Goal: Task Accomplishment & Management: Complete application form

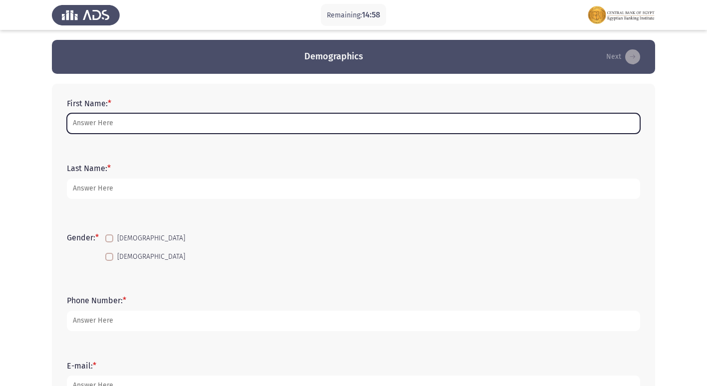
click at [110, 122] on input "First Name: *" at bounding box center [353, 123] width 573 height 20
click at [190, 121] on input "First Name: *" at bounding box center [353, 123] width 573 height 20
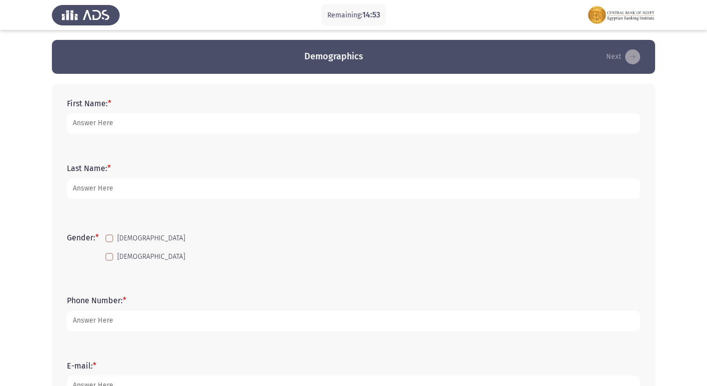
click at [213, 77] on div "First Name: * Last Name: * Gender: * [DEMOGRAPHIC_DATA] [DEMOGRAPHIC_DATA] Phon…" at bounding box center [353, 370] width 603 height 592
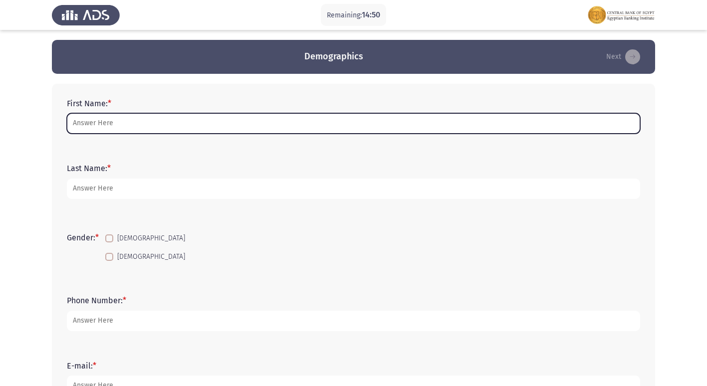
click at [200, 126] on input "First Name: *" at bounding box center [353, 123] width 573 height 20
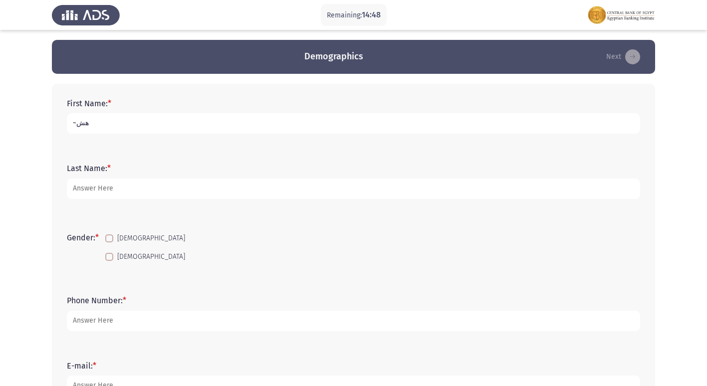
type input "~هشي"
type input "[PERSON_NAME] [PERSON_NAME]"
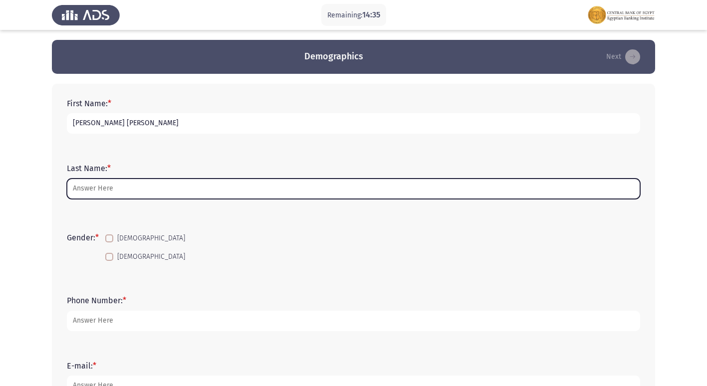
click at [150, 190] on input "Last Name: *" at bounding box center [353, 189] width 573 height 20
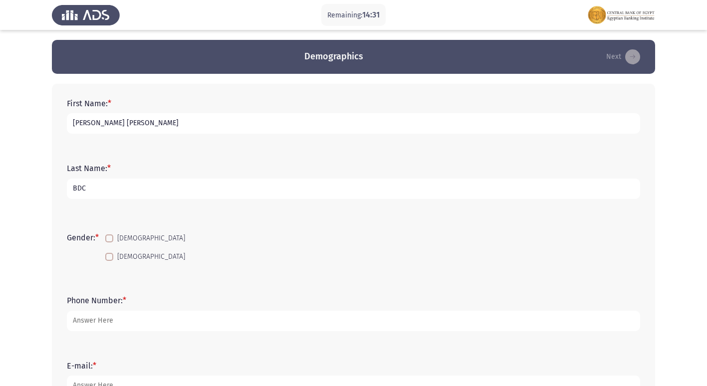
type input "BDC"
click at [147, 146] on div "First Name: * [PERSON_NAME] [PERSON_NAME]" at bounding box center [353, 116] width 583 height 65
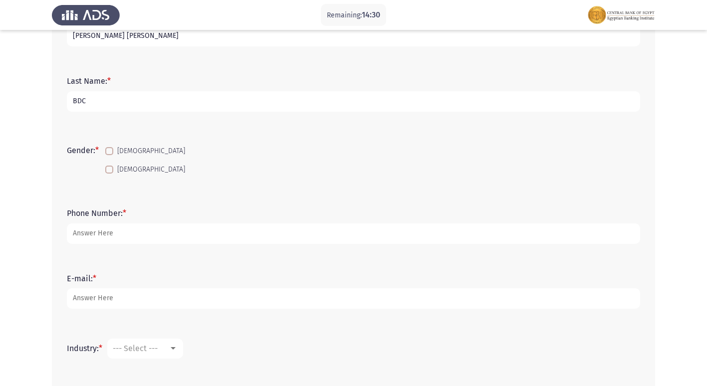
scroll to position [100, 0]
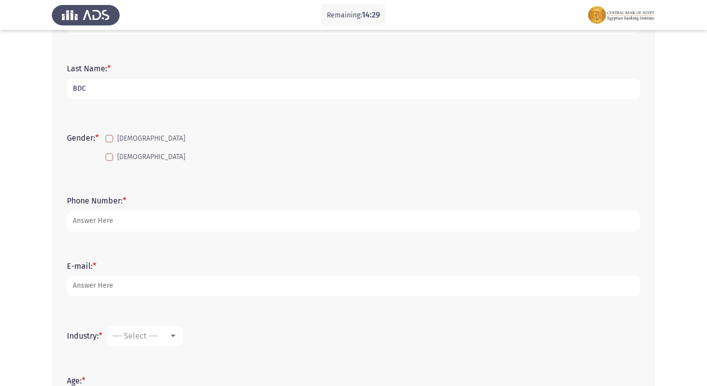
click at [110, 137] on span at bounding box center [109, 139] width 8 height 8
click at [109, 143] on input "[DEMOGRAPHIC_DATA]" at bounding box center [109, 143] width 0 height 0
click at [110, 137] on span at bounding box center [109, 139] width 8 height 8
click at [109, 143] on input "[DEMOGRAPHIC_DATA]" at bounding box center [109, 143] width 0 height 0
checkbox input "false"
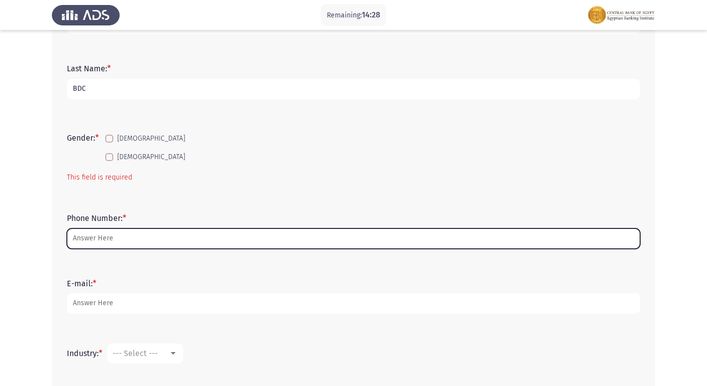
click at [137, 232] on input "Phone Number: *" at bounding box center [353, 239] width 573 height 20
type input "0"
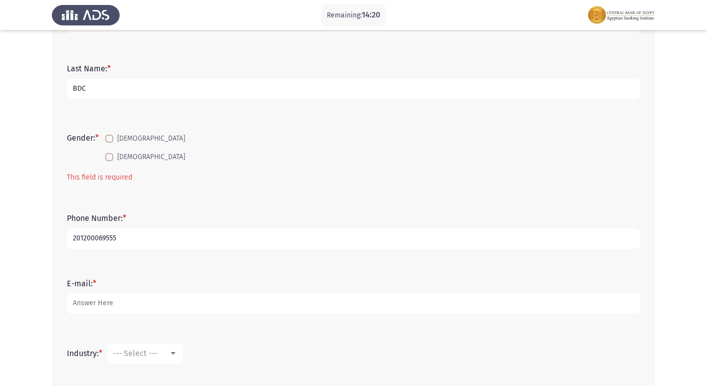
type input "201200069555"
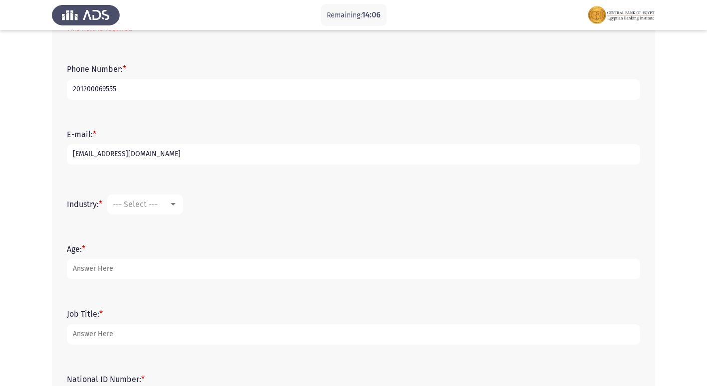
scroll to position [250, 0]
type input "[EMAIL_ADDRESS][DOMAIN_NAME]"
click at [142, 201] on span "--- Select ---" at bounding box center [135, 203] width 45 height 9
click at [142, 201] on div "None" at bounding box center [141, 203] width 56 height 9
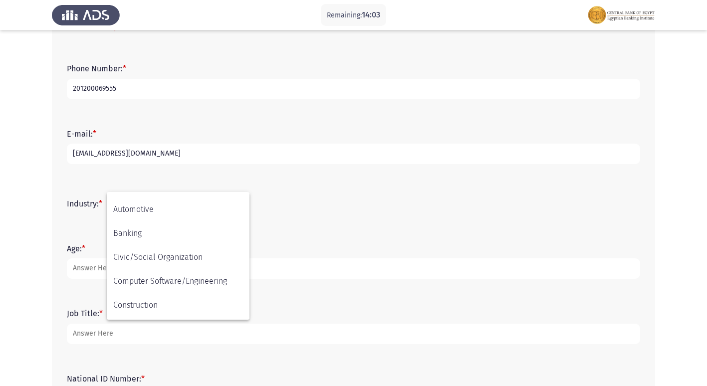
scroll to position [100, 0]
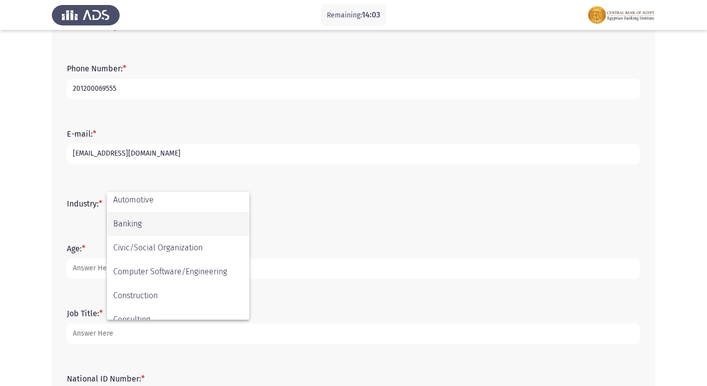
click at [161, 222] on span "Banking" at bounding box center [178, 224] width 130 height 24
click at [161, 222] on div "Industry: * None" at bounding box center [353, 204] width 583 height 50
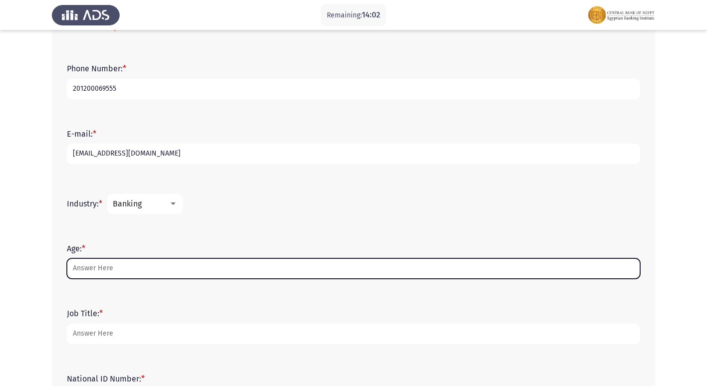
click at [120, 268] on input "Age: *" at bounding box center [353, 269] width 573 height 20
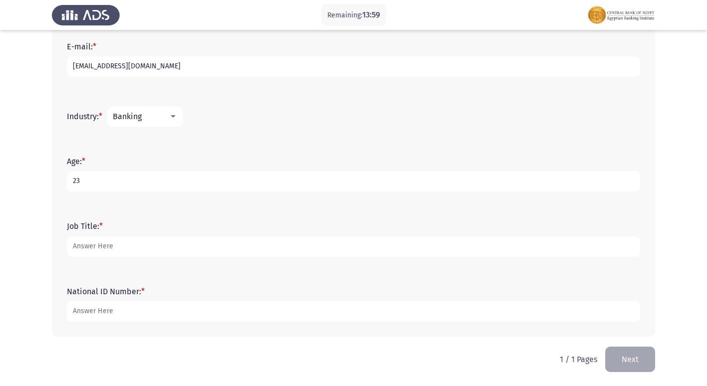
scroll to position [337, 0]
type input "23"
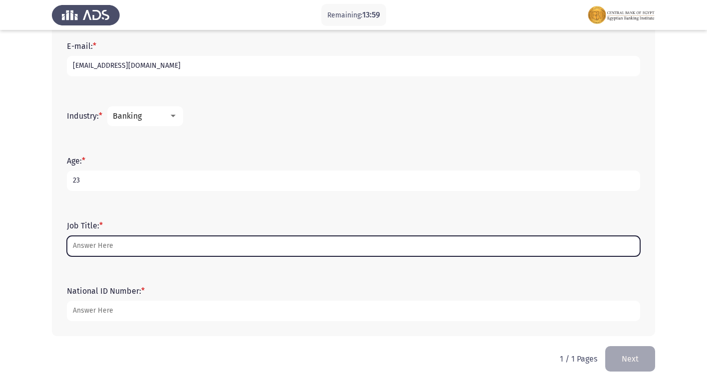
click at [115, 242] on input "Job Title: *" at bounding box center [353, 246] width 573 height 20
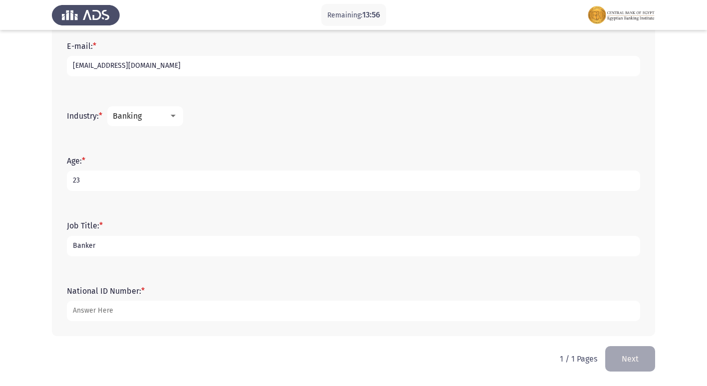
type input "Banker"
type input "[CREDIT_CARD_NUMBER]"
click at [25, 261] on app-assessment-container "Remaining: 13:38 Demographics Next First Name: * [PERSON_NAME] [PERSON_NAME] La…" at bounding box center [353, 25] width 707 height 644
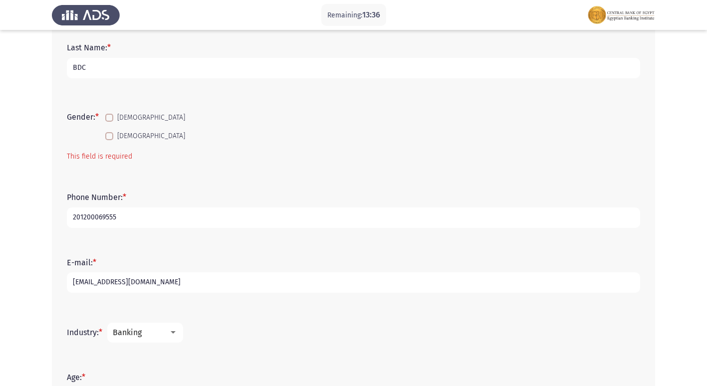
scroll to position [138, 0]
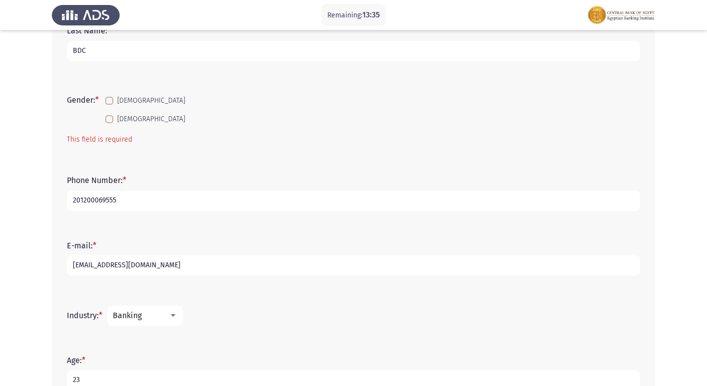
click at [108, 264] on input "[EMAIL_ADDRESS][DOMAIN_NAME]" at bounding box center [353, 266] width 573 height 20
type input "[EMAIL_ADDRESS][DOMAIN_NAME]"
click at [38, 254] on app-assessment-container "Remaining: 13:33 Demographics Next First Name: * [PERSON_NAME] [PERSON_NAME] La…" at bounding box center [353, 224] width 707 height 644
click at [38, 254] on app-assessment-container "Remaining: 13:32 Demographics Next First Name: * [PERSON_NAME] [PERSON_NAME] La…" at bounding box center [353, 224] width 707 height 644
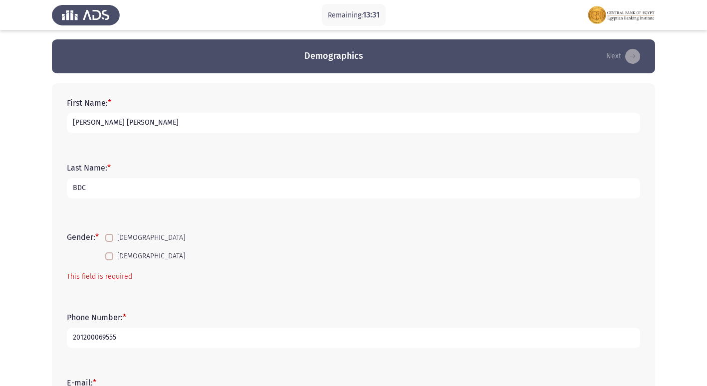
scroll to position [100, 0]
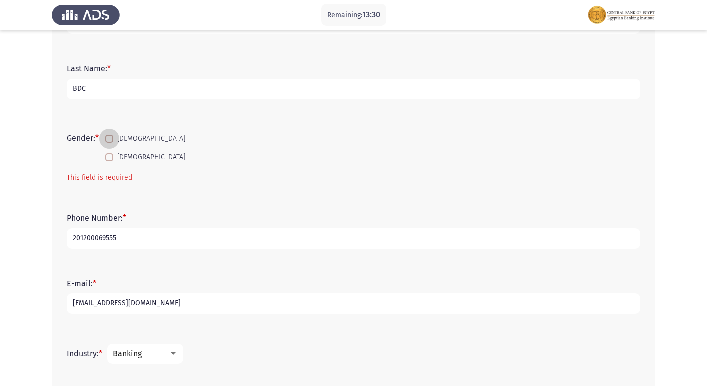
click at [109, 138] on span at bounding box center [109, 139] width 8 height 8
click at [109, 143] on input "[DEMOGRAPHIC_DATA]" at bounding box center [109, 143] width 0 height 0
click at [109, 138] on span at bounding box center [109, 139] width 8 height 8
click at [109, 143] on input "[DEMOGRAPHIC_DATA]" at bounding box center [109, 143] width 0 height 0
click at [109, 138] on span at bounding box center [109, 139] width 8 height 8
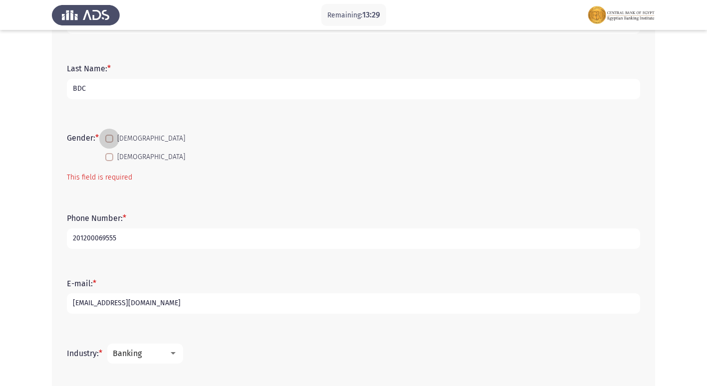
click at [109, 143] on input "[DEMOGRAPHIC_DATA]" at bounding box center [109, 143] width 0 height 0
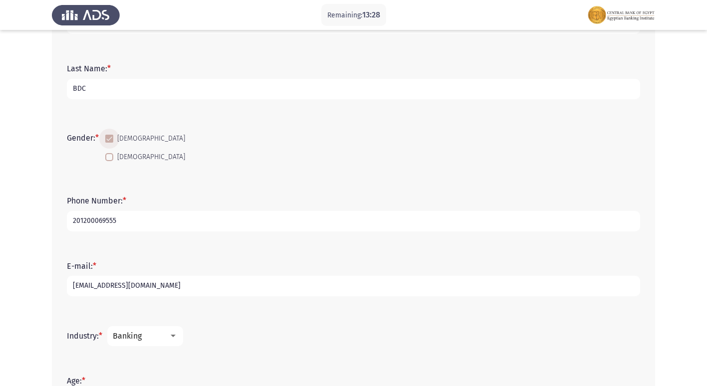
click at [109, 138] on span at bounding box center [109, 139] width 8 height 8
click at [109, 143] on input "[DEMOGRAPHIC_DATA]" at bounding box center [109, 143] width 0 height 0
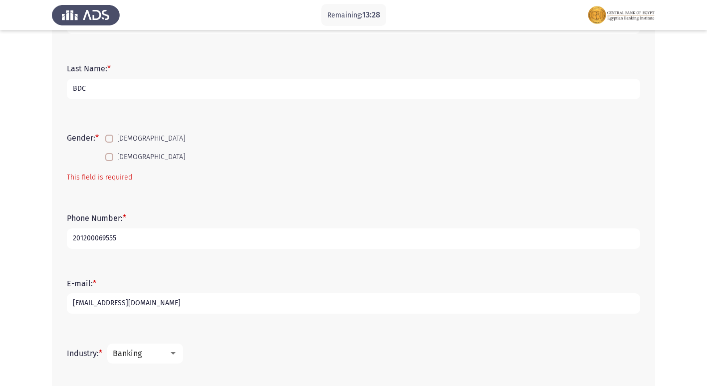
click at [109, 138] on span at bounding box center [109, 139] width 8 height 8
click at [109, 143] on input "[DEMOGRAPHIC_DATA]" at bounding box center [109, 143] width 0 height 0
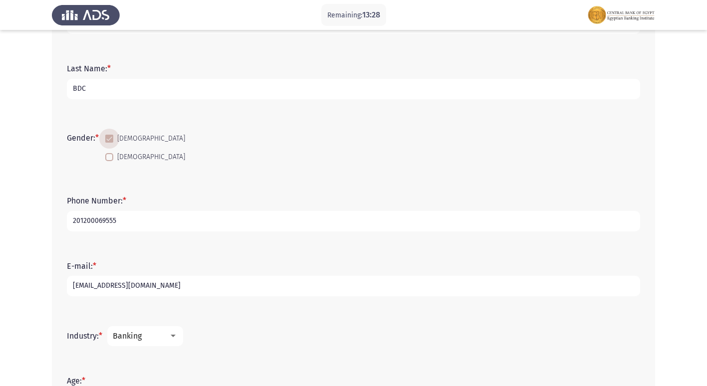
click at [109, 138] on span at bounding box center [109, 139] width 8 height 8
click at [109, 143] on input "[DEMOGRAPHIC_DATA]" at bounding box center [109, 143] width 0 height 0
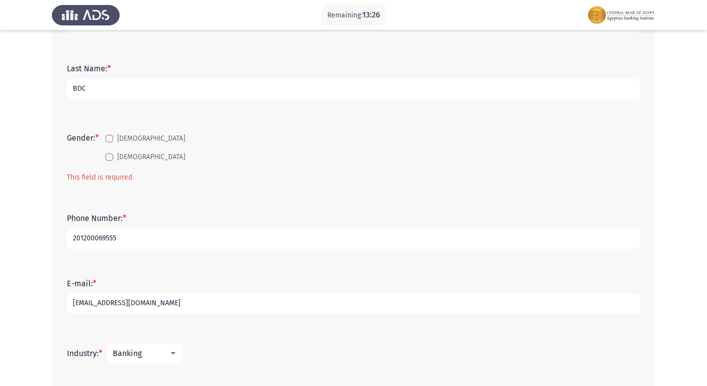
click at [118, 142] on label "[DEMOGRAPHIC_DATA]" at bounding box center [145, 139] width 80 height 12
click at [109, 143] on input "[DEMOGRAPHIC_DATA]" at bounding box center [109, 143] width 0 height 0
click at [118, 142] on label "[DEMOGRAPHIC_DATA]" at bounding box center [145, 139] width 80 height 12
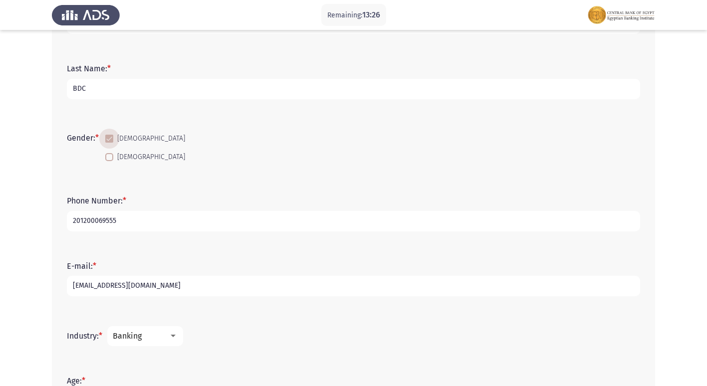
click at [109, 143] on input "[DEMOGRAPHIC_DATA]" at bounding box center [109, 143] width 0 height 0
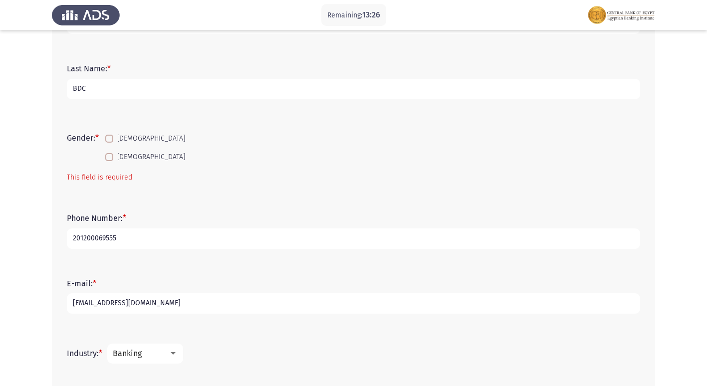
click at [116, 141] on label "[DEMOGRAPHIC_DATA]" at bounding box center [145, 139] width 80 height 12
click at [109, 143] on input "[DEMOGRAPHIC_DATA]" at bounding box center [109, 143] width 0 height 0
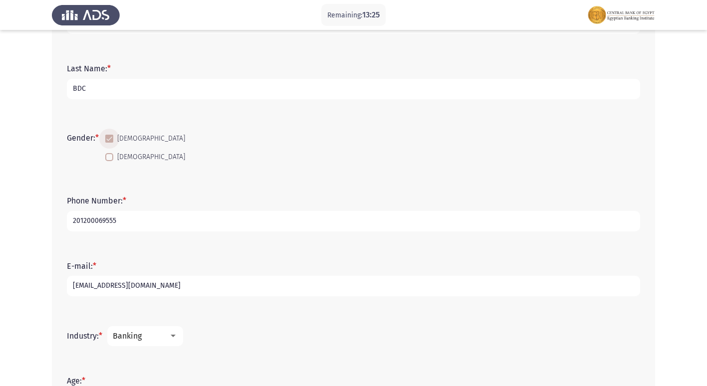
click at [115, 141] on label "[DEMOGRAPHIC_DATA]" at bounding box center [145, 139] width 80 height 12
click at [109, 143] on input "[DEMOGRAPHIC_DATA]" at bounding box center [109, 143] width 0 height 0
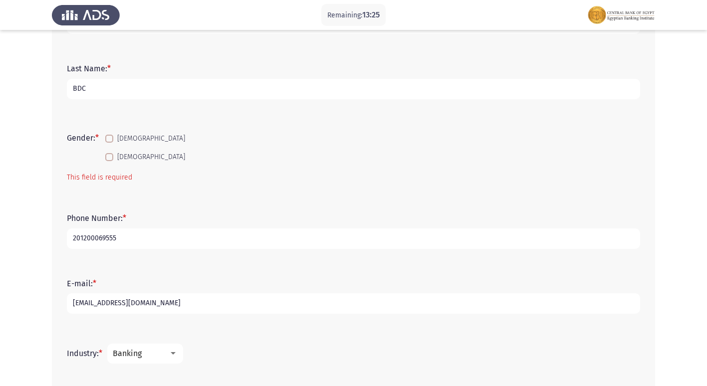
click at [111, 139] on span at bounding box center [109, 139] width 8 height 8
click at [109, 143] on input "[DEMOGRAPHIC_DATA]" at bounding box center [109, 143] width 0 height 0
checkbox input "true"
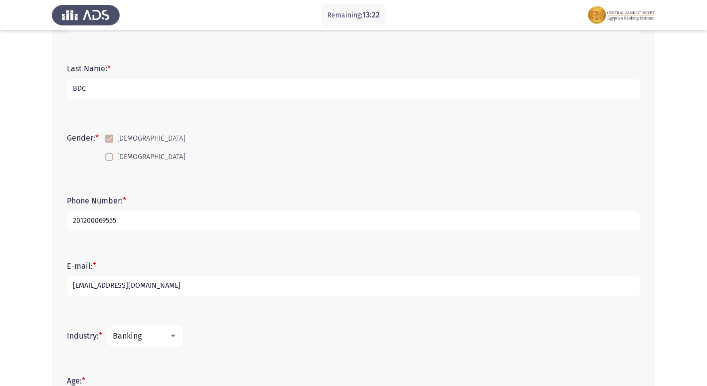
click at [29, 186] on app-assessment-container "Remaining: 13:22 Demographics Next First Name: * [PERSON_NAME] [PERSON_NAME] La…" at bounding box center [353, 253] width 707 height 626
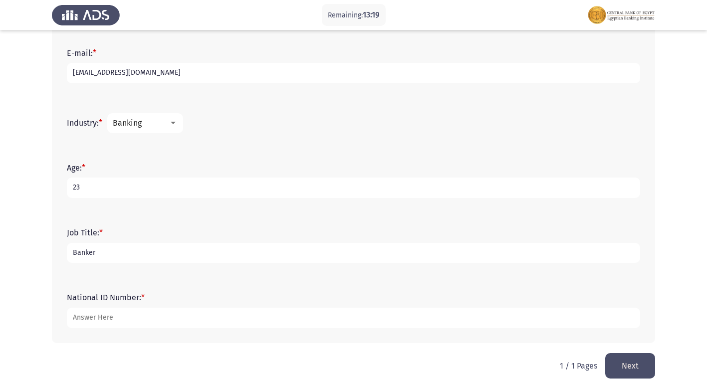
scroll to position [320, 0]
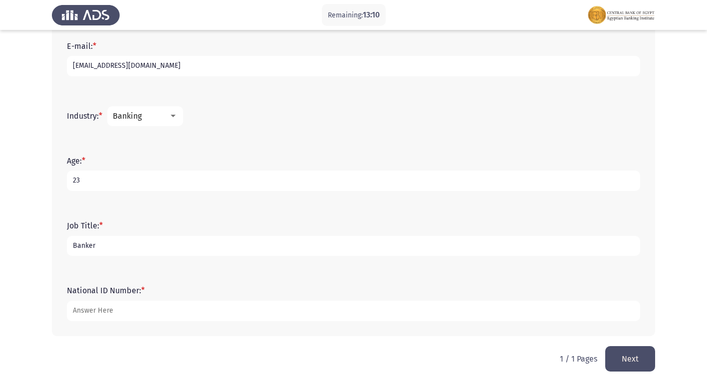
click at [638, 358] on button "Next" at bounding box center [630, 358] width 50 height 25
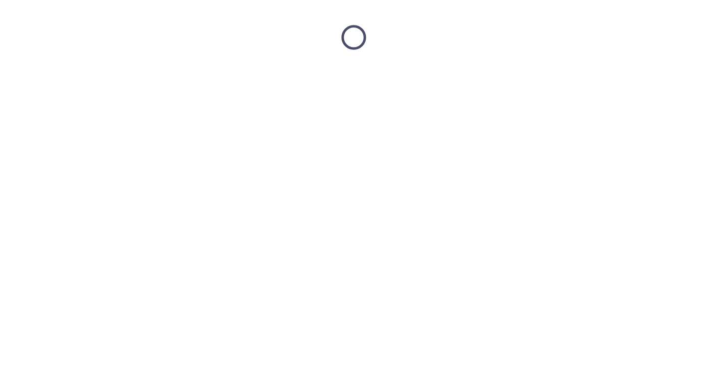
scroll to position [0, 0]
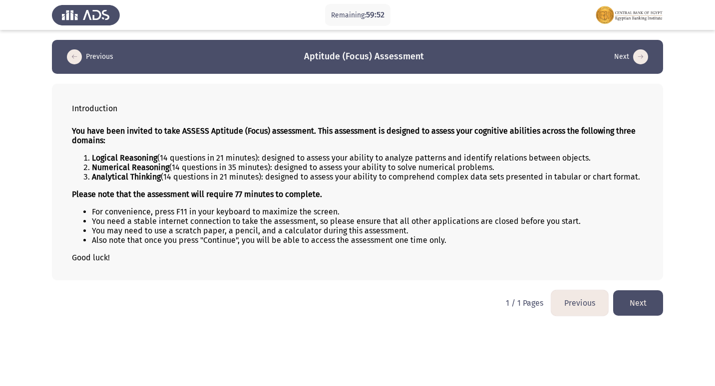
drag, startPoint x: 116, startPoint y: 262, endPoint x: 66, endPoint y: 158, distance: 115.4
click at [66, 158] on div "Introduction You have been invited to take ASSESS Aptitude (Focus) assessment. …" at bounding box center [357, 182] width 611 height 197
drag, startPoint x: 130, startPoint y: 158, endPoint x: 249, endPoint y: 155, distance: 119.3
click at [219, 155] on li "Logical Reasoning (14 questions in 21 minutes): designed to assess your ability…" at bounding box center [367, 157] width 551 height 9
click at [623, 298] on button "Next" at bounding box center [638, 302] width 50 height 25
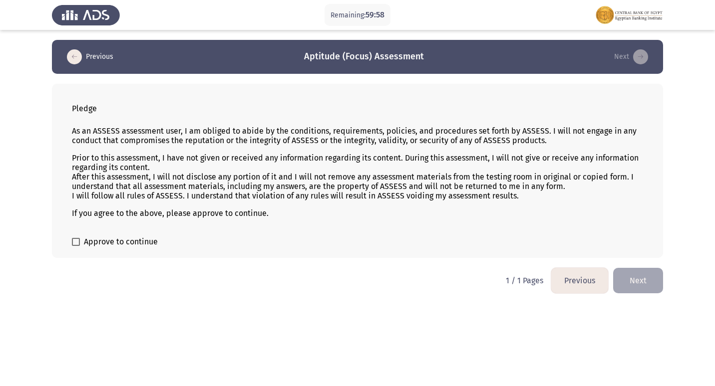
click at [129, 240] on span "Approve to continue" at bounding box center [121, 242] width 74 height 12
click at [76, 246] on input "Approve to continue" at bounding box center [75, 246] width 0 height 0
checkbox input "true"
click at [171, 152] on div "As an ASSESS assessment user, I am obliged to abide by the conditions, requirem…" at bounding box center [357, 172] width 571 height 108
click at [626, 288] on button "Next" at bounding box center [638, 280] width 50 height 25
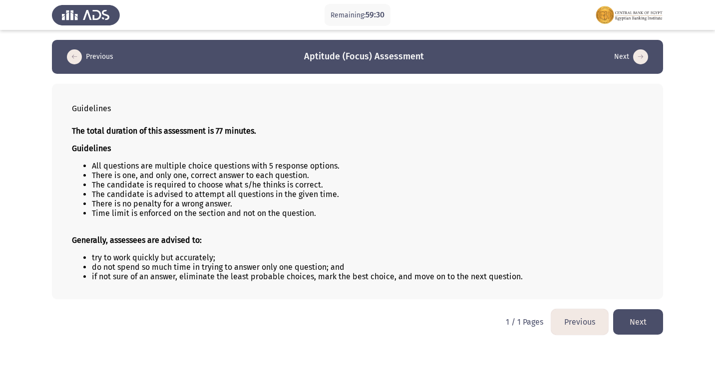
click at [638, 313] on button "Next" at bounding box center [638, 321] width 50 height 25
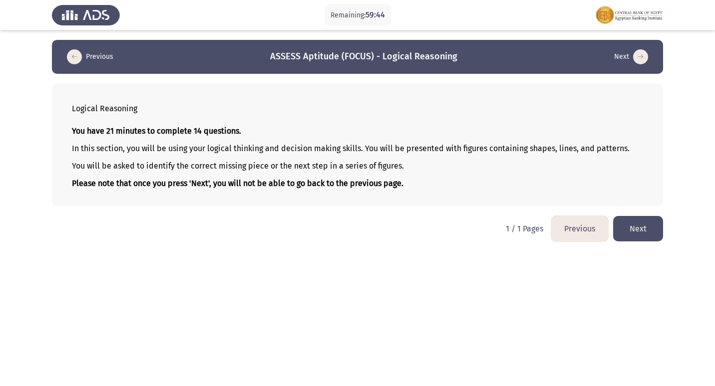
click at [638, 232] on button "Next" at bounding box center [638, 228] width 50 height 25
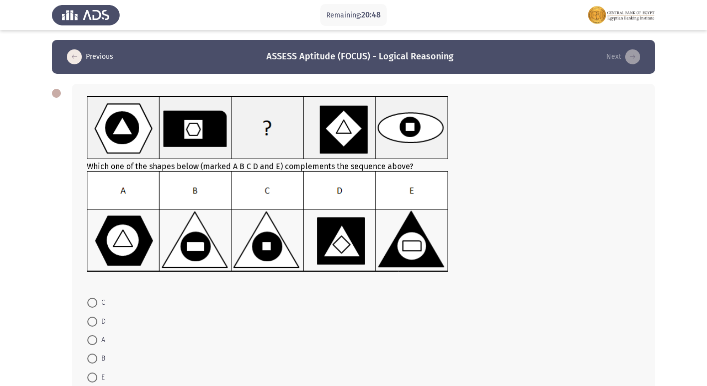
click at [146, 234] on img at bounding box center [268, 221] width 362 height 101
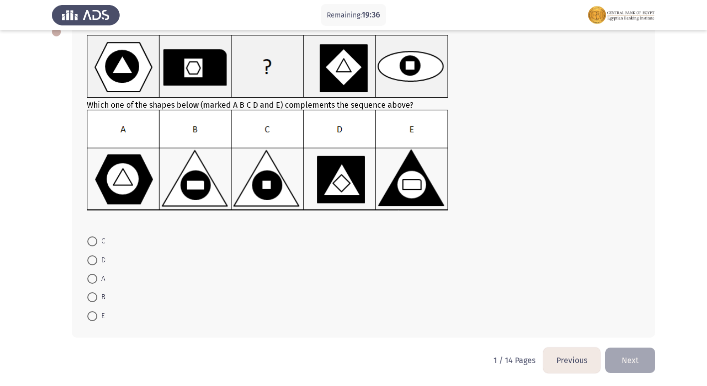
scroll to position [63, 0]
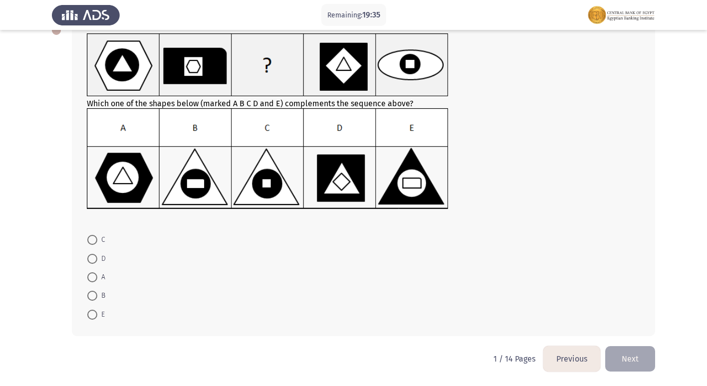
click at [94, 279] on span at bounding box center [92, 277] width 10 height 10
click at [94, 279] on input "A" at bounding box center [92, 277] width 10 height 10
radio input "true"
click at [94, 279] on span at bounding box center [92, 277] width 10 height 10
click at [94, 279] on input "A" at bounding box center [92, 277] width 10 height 10
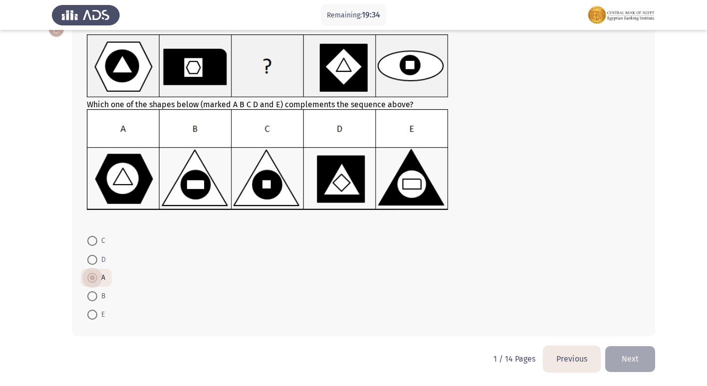
scroll to position [62, 0]
click at [92, 257] on span at bounding box center [92, 260] width 10 height 10
click at [92, 257] on input "D" at bounding box center [92, 260] width 10 height 10
radio input "true"
click at [635, 368] on button "Next" at bounding box center [630, 358] width 50 height 25
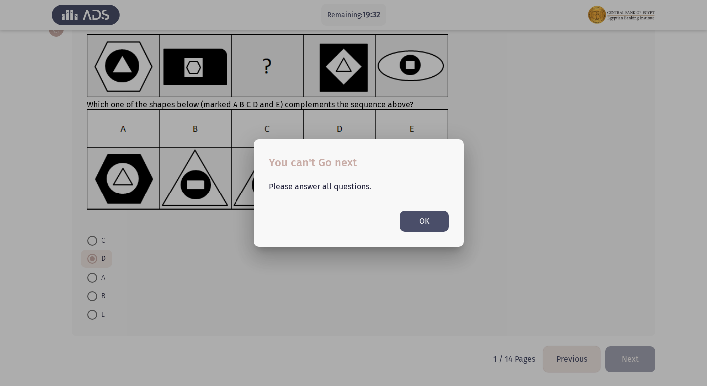
scroll to position [0, 0]
click at [633, 364] on div at bounding box center [353, 193] width 707 height 386
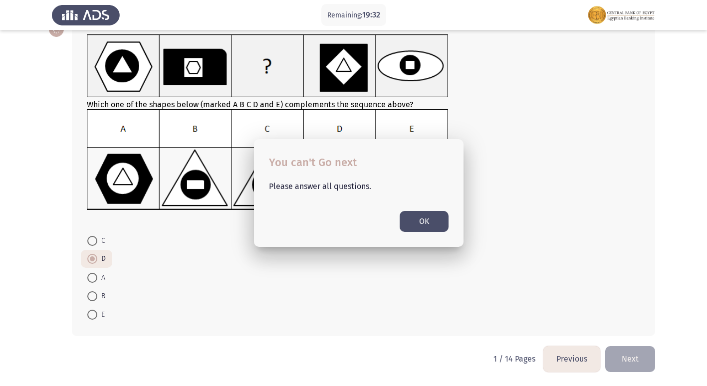
scroll to position [62, 0]
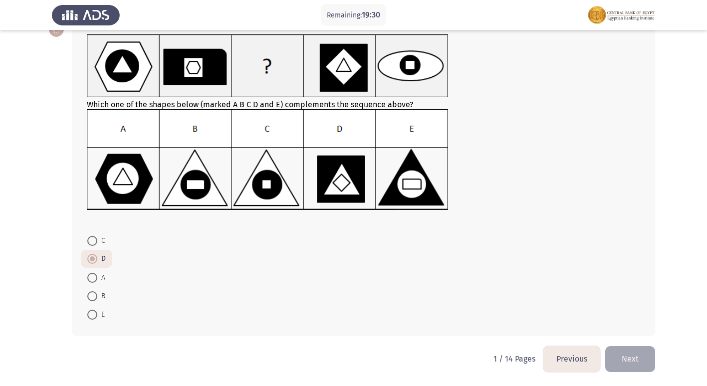
click at [94, 257] on span at bounding box center [92, 259] width 5 height 5
click at [94, 257] on input "D" at bounding box center [92, 259] width 10 height 10
click at [649, 369] on button "Next" at bounding box center [630, 358] width 50 height 25
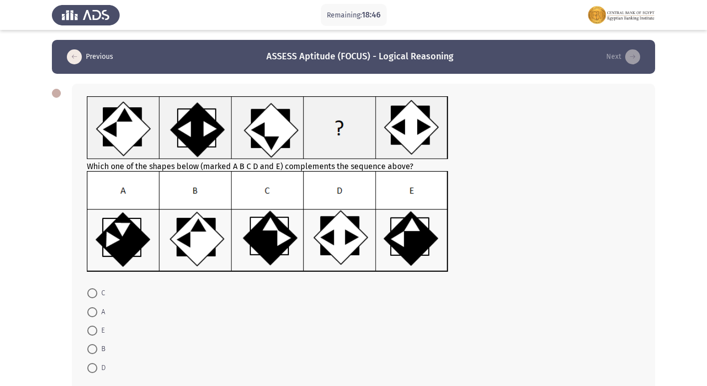
click at [91, 289] on span at bounding box center [92, 293] width 10 height 10
click at [91, 289] on input "C" at bounding box center [92, 293] width 10 height 10
radio input "true"
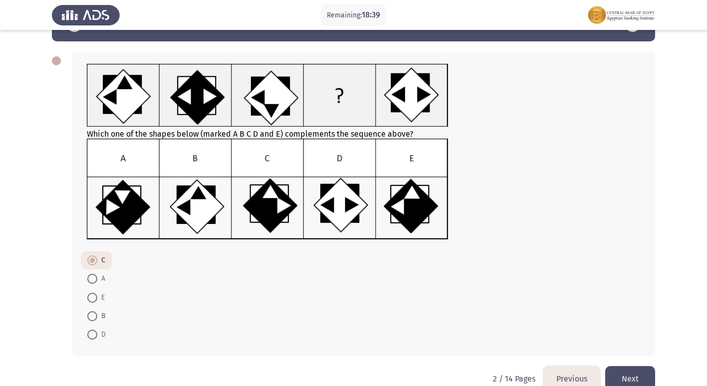
scroll to position [50, 0]
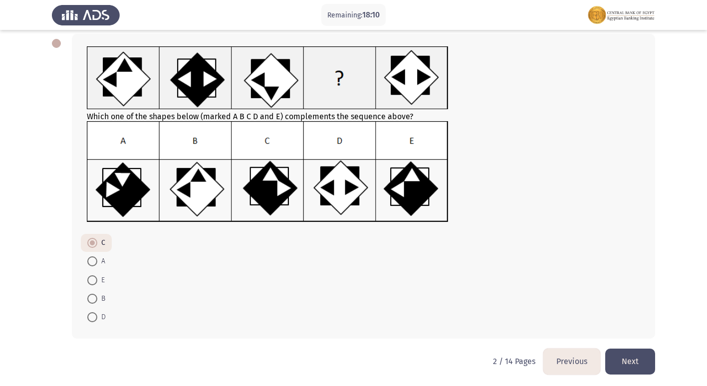
click at [628, 360] on button "Next" at bounding box center [630, 361] width 50 height 25
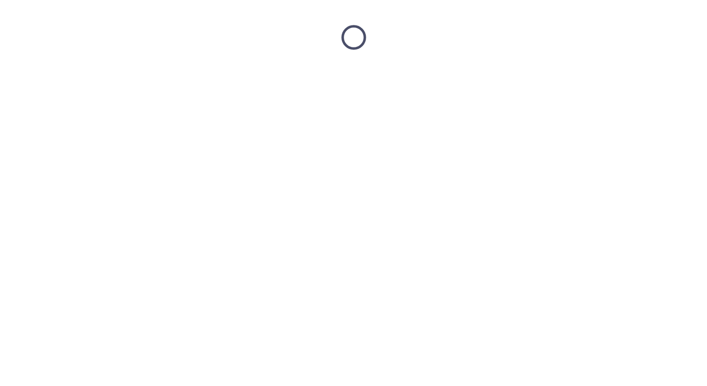
scroll to position [0, 0]
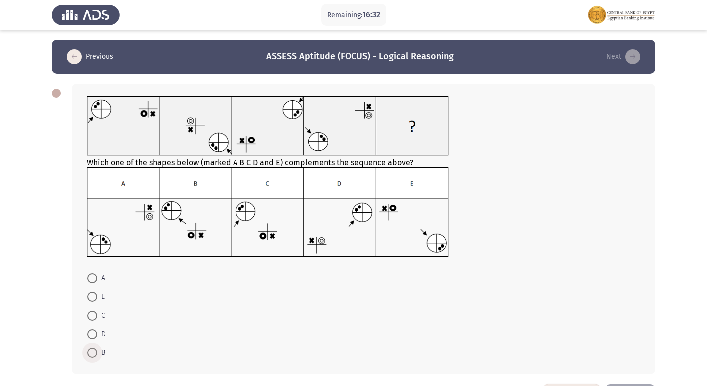
click at [88, 352] on span at bounding box center [92, 353] width 10 height 10
click at [88, 352] on input "B" at bounding box center [92, 353] width 10 height 10
radio input "true"
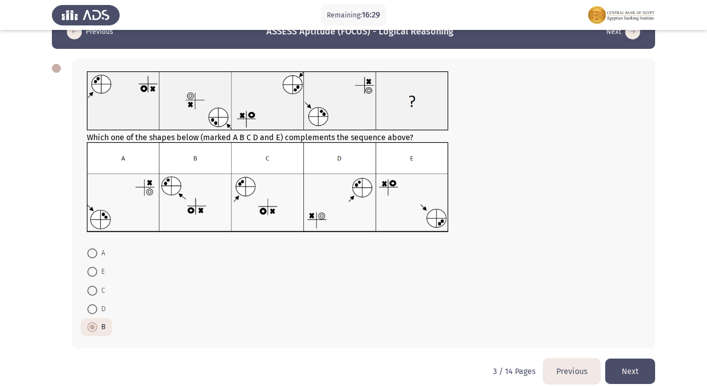
scroll to position [37, 0]
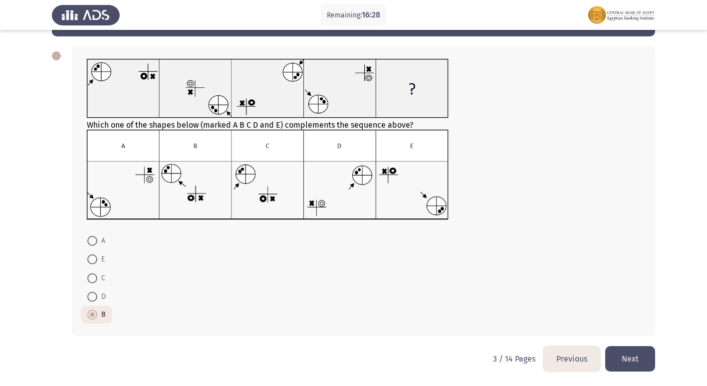
click at [634, 354] on button "Next" at bounding box center [630, 358] width 50 height 25
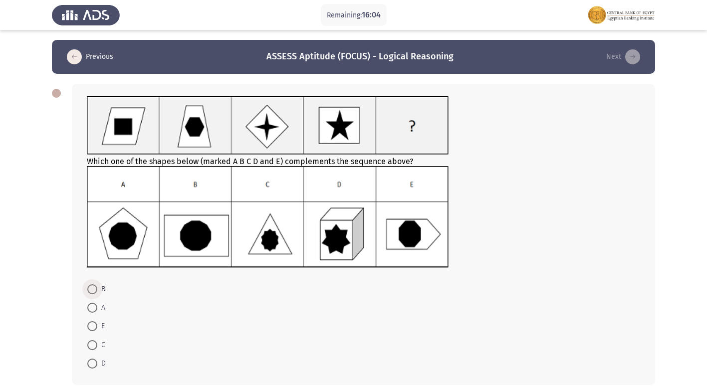
click at [94, 289] on span at bounding box center [92, 289] width 10 height 10
click at [94, 289] on input "B" at bounding box center [92, 289] width 10 height 10
radio input "true"
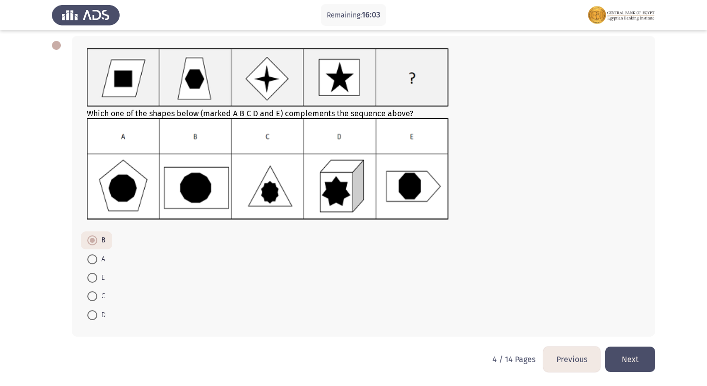
scroll to position [48, 0]
click at [620, 350] on button "Next" at bounding box center [630, 358] width 50 height 25
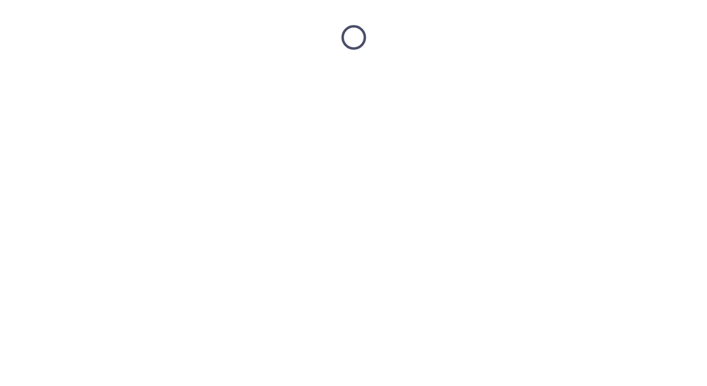
scroll to position [0, 0]
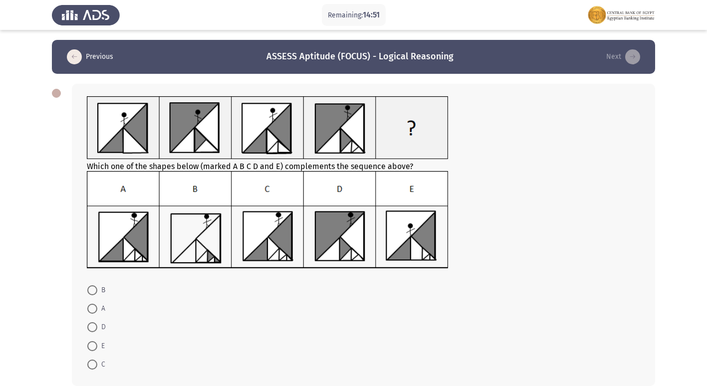
click at [92, 299] on mat-radio-button "A" at bounding box center [96, 308] width 31 height 18
click at [92, 310] on span at bounding box center [92, 309] width 10 height 10
click at [92, 310] on input "A" at bounding box center [92, 309] width 10 height 10
radio input "true"
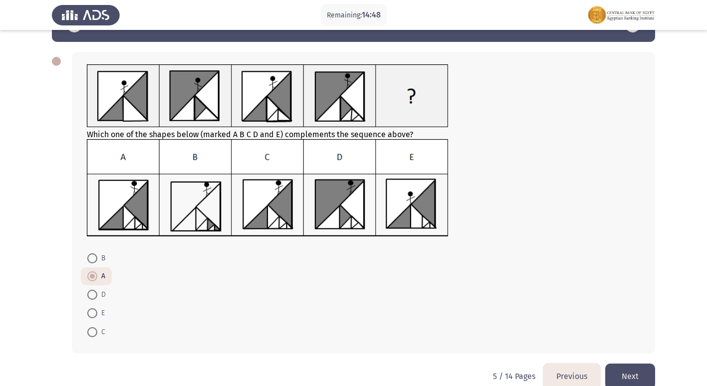
scroll to position [49, 0]
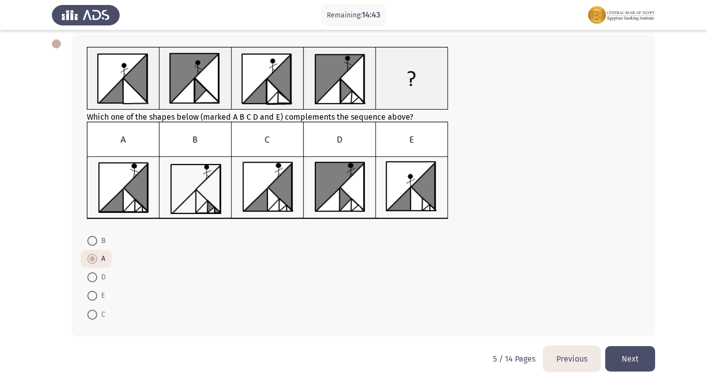
click at [630, 358] on button "Next" at bounding box center [630, 358] width 50 height 25
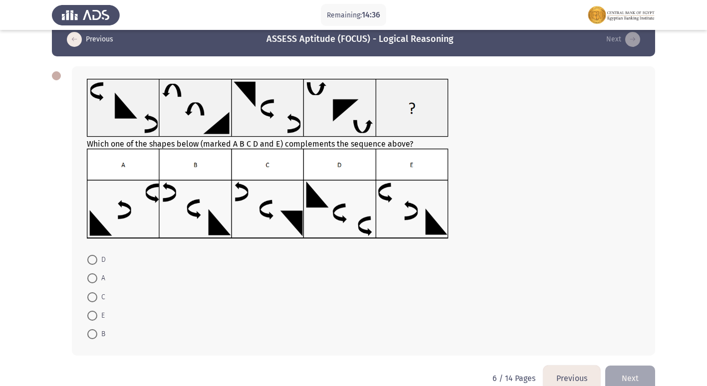
scroll to position [0, 0]
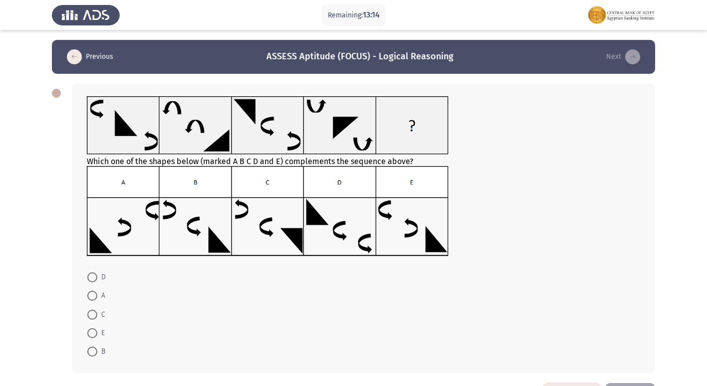
click at [94, 333] on span at bounding box center [92, 333] width 10 height 10
click at [94, 333] on input "E" at bounding box center [92, 333] width 10 height 10
radio input "true"
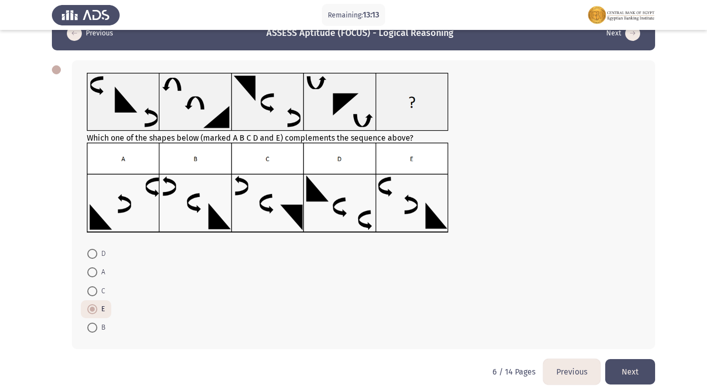
scroll to position [36, 0]
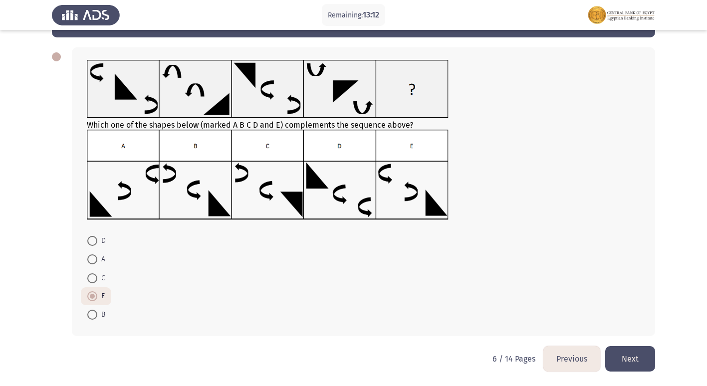
click at [622, 358] on button "Next" at bounding box center [630, 358] width 50 height 25
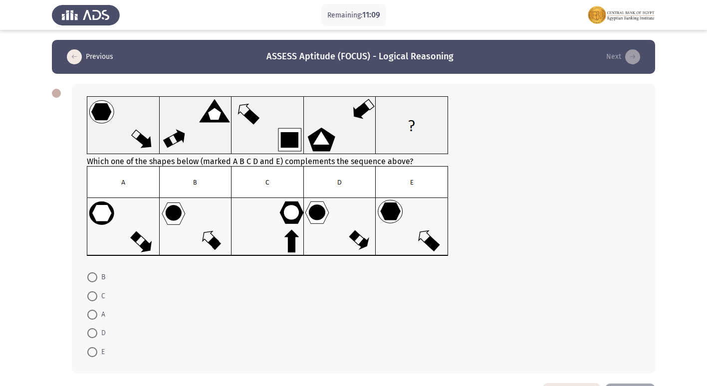
click at [97, 330] on span at bounding box center [92, 333] width 10 height 10
click at [97, 330] on input "D" at bounding box center [92, 333] width 10 height 10
radio input "true"
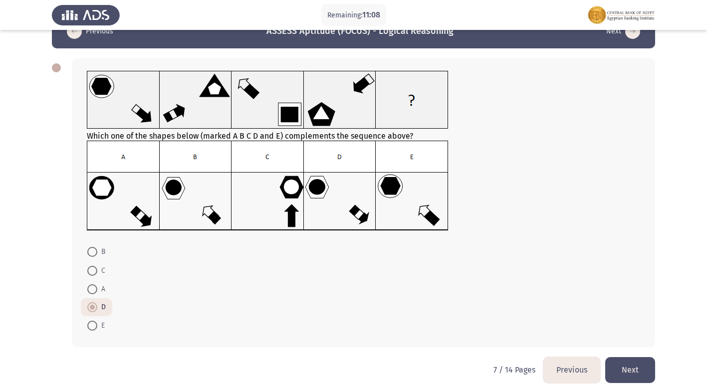
scroll to position [36, 0]
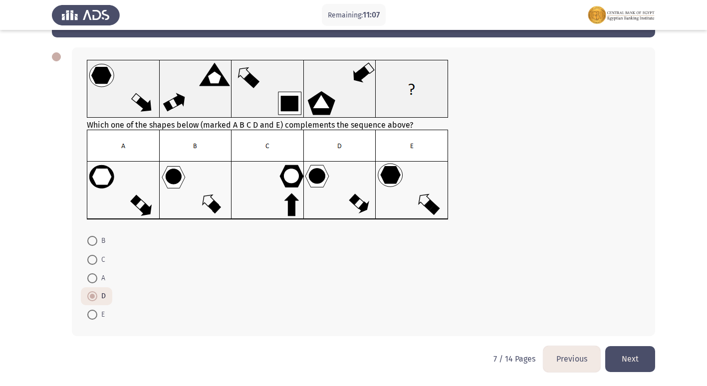
click at [642, 359] on button "Next" at bounding box center [630, 358] width 50 height 25
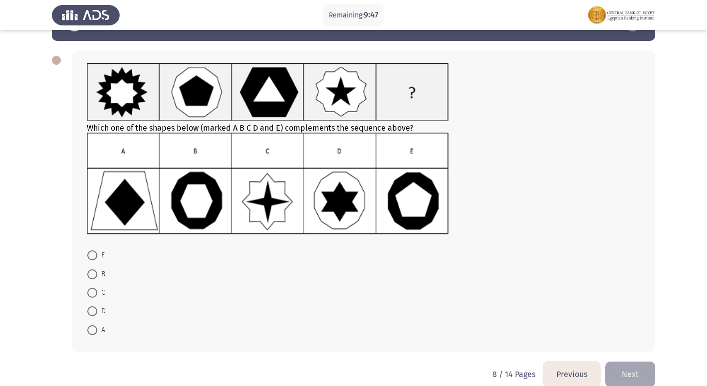
scroll to position [48, 0]
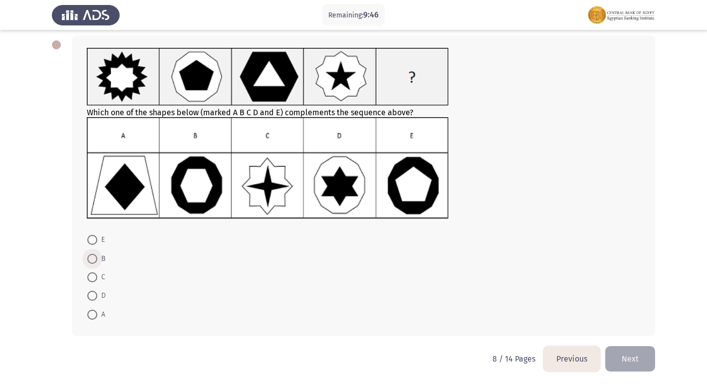
click at [94, 257] on span at bounding box center [92, 259] width 10 height 10
click at [94, 257] on input "B" at bounding box center [92, 259] width 10 height 10
radio input "true"
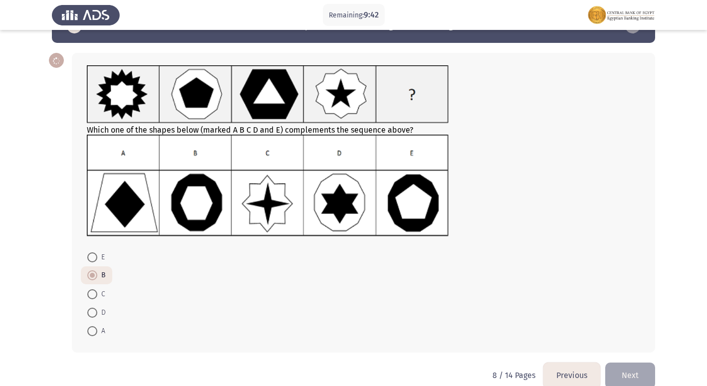
scroll to position [47, 0]
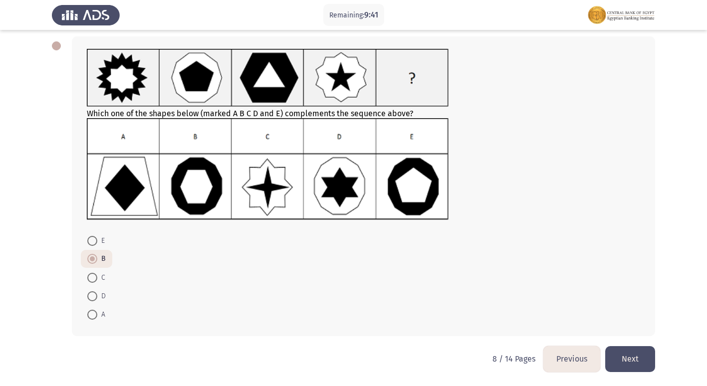
click at [637, 356] on button "Next" at bounding box center [630, 358] width 50 height 25
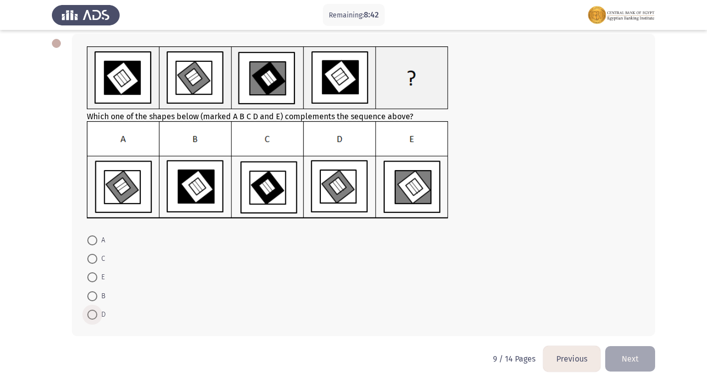
click at [90, 315] on span at bounding box center [92, 315] width 10 height 10
click at [90, 315] on input "D" at bounding box center [92, 315] width 10 height 10
radio input "true"
click at [644, 357] on button "Next" at bounding box center [630, 358] width 50 height 25
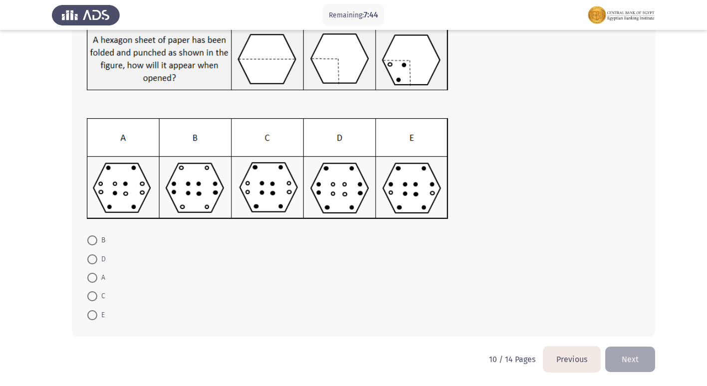
scroll to position [69, 0]
click at [91, 299] on span at bounding box center [92, 296] width 10 height 10
click at [91, 299] on input "C" at bounding box center [92, 296] width 10 height 10
radio input "true"
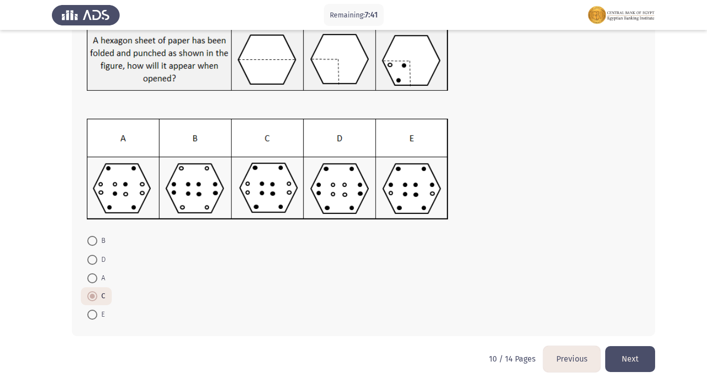
click at [626, 359] on button "Next" at bounding box center [630, 358] width 50 height 25
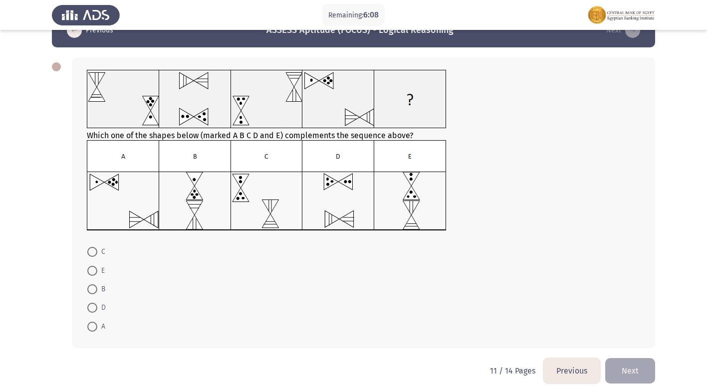
scroll to position [38, 0]
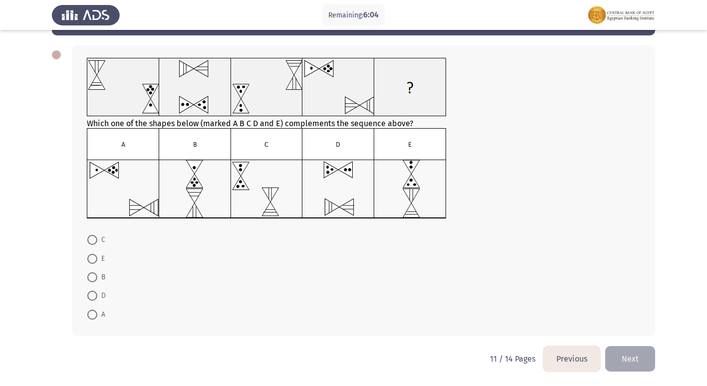
click at [91, 241] on span at bounding box center [92, 240] width 10 height 10
click at [91, 241] on input "C" at bounding box center [92, 240] width 10 height 10
radio input "true"
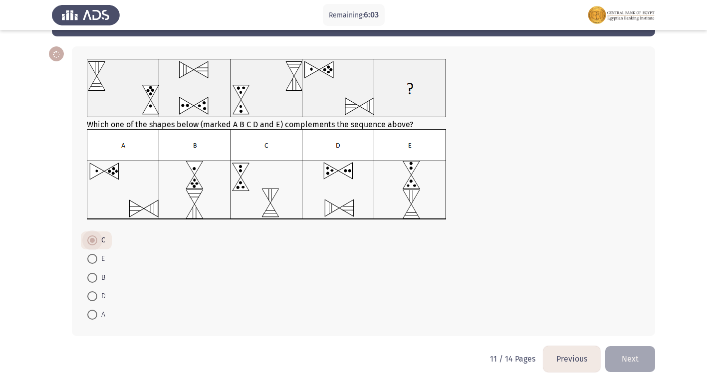
scroll to position [37, 0]
click at [644, 357] on button "Next" at bounding box center [630, 358] width 50 height 25
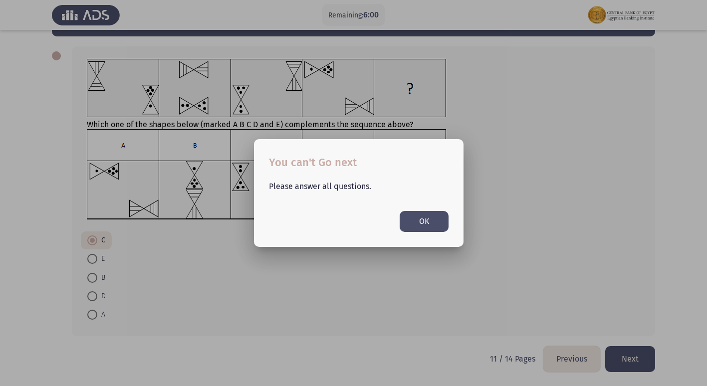
click at [424, 216] on button "OK" at bounding box center [424, 221] width 49 height 20
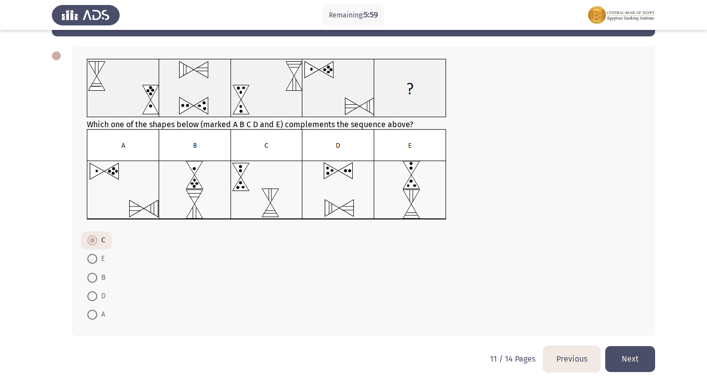
click at [641, 363] on button "Next" at bounding box center [630, 358] width 50 height 25
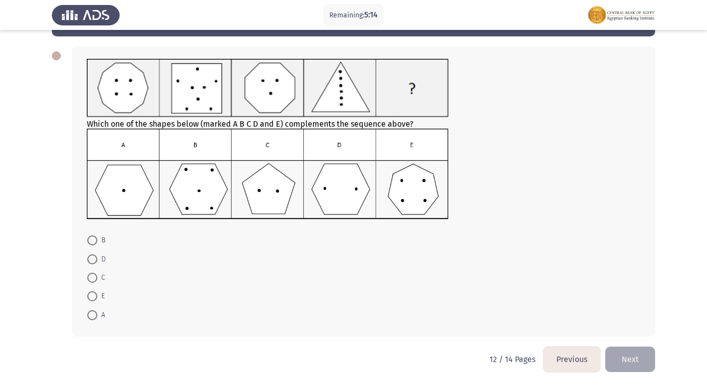
scroll to position [38, 0]
click at [92, 290] on label "E" at bounding box center [95, 296] width 17 height 12
click at [92, 291] on input "E" at bounding box center [92, 296] width 10 height 10
radio input "true"
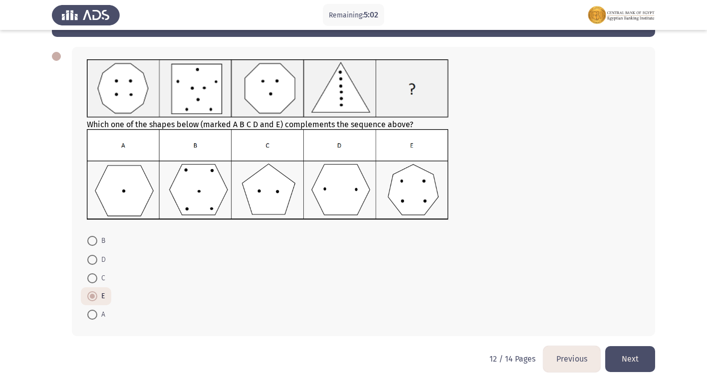
click at [636, 347] on button "Next" at bounding box center [630, 358] width 50 height 25
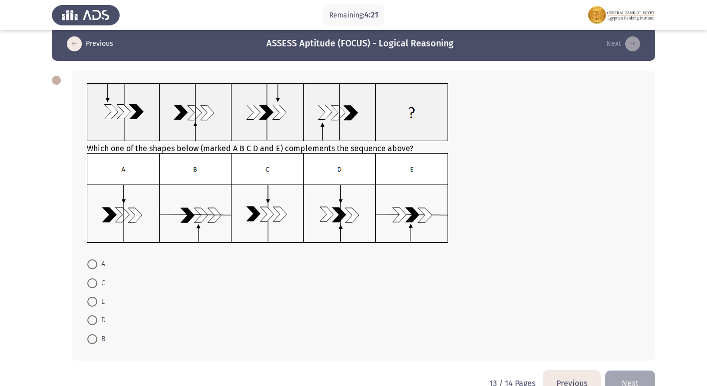
scroll to position [0, 0]
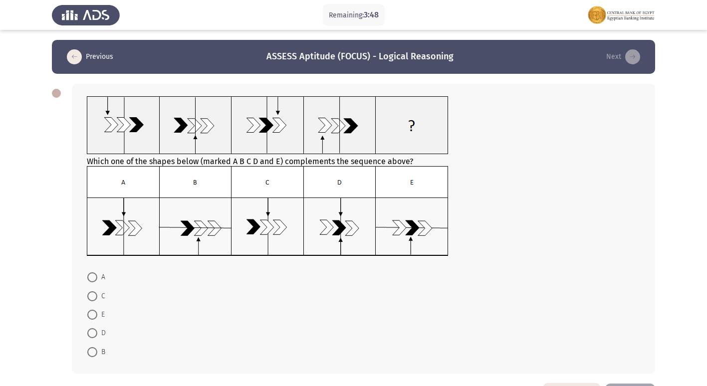
click at [92, 296] on span at bounding box center [92, 296] width 0 height 0
click at [92, 296] on input "C" at bounding box center [92, 296] width 10 height 10
radio input "true"
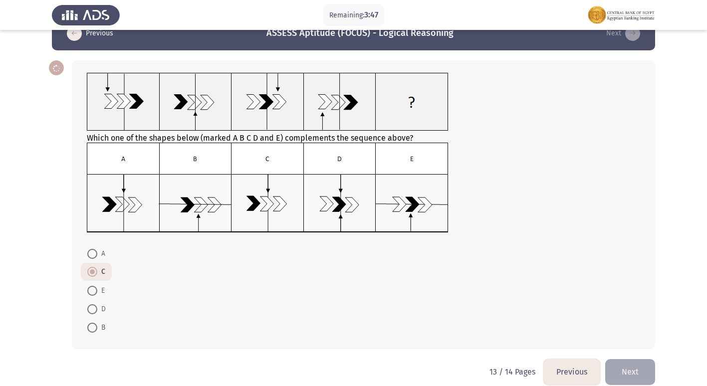
scroll to position [36, 0]
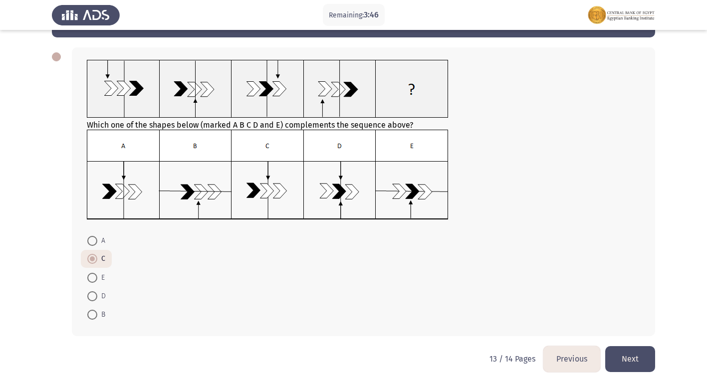
click at [620, 360] on button "Next" at bounding box center [630, 358] width 50 height 25
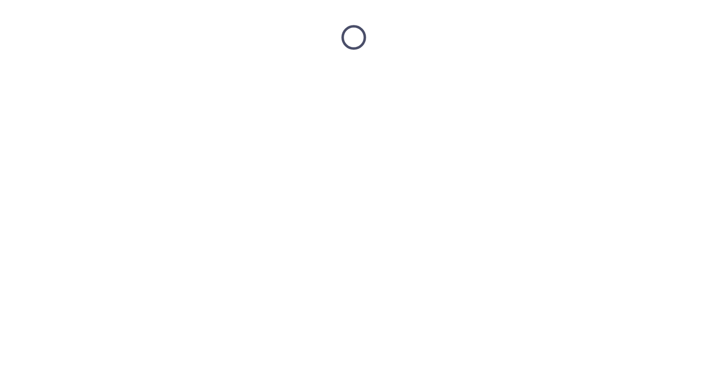
scroll to position [0, 0]
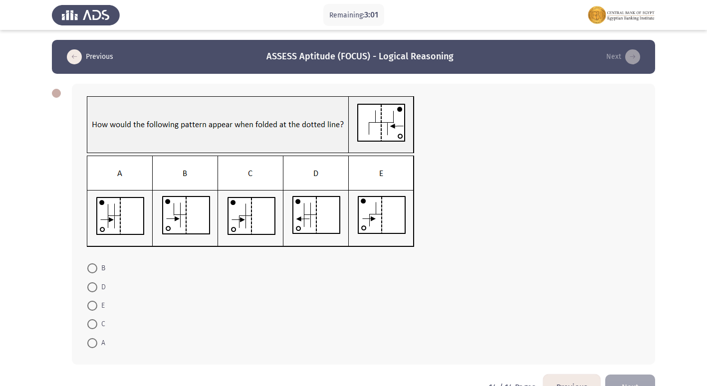
click at [92, 340] on span at bounding box center [92, 343] width 10 height 10
click at [92, 340] on input "A" at bounding box center [92, 343] width 10 height 10
radio input "true"
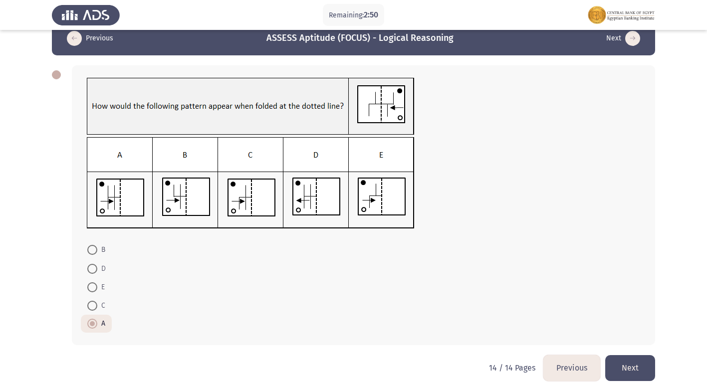
scroll to position [27, 0]
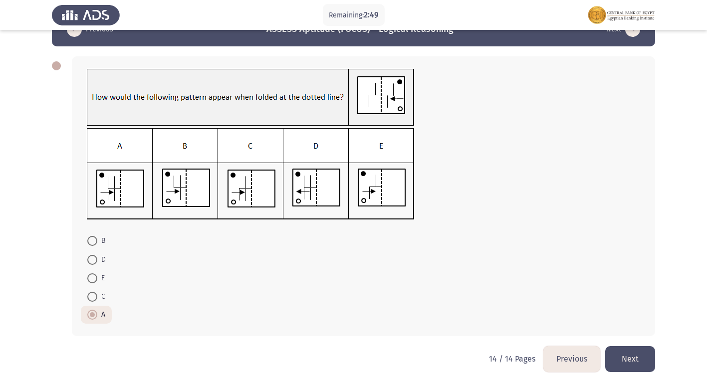
click at [647, 371] on button "Next" at bounding box center [630, 358] width 50 height 25
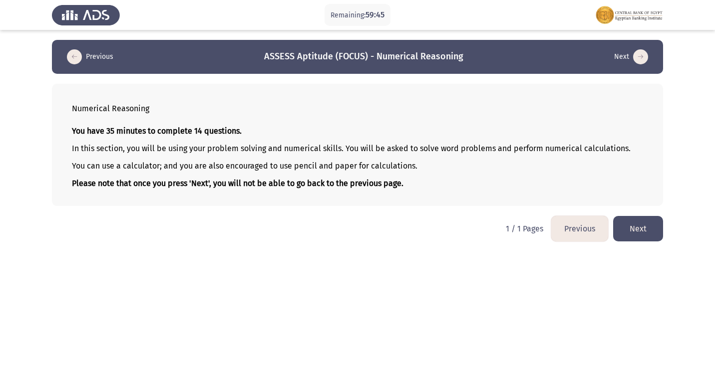
drag, startPoint x: 428, startPoint y: 165, endPoint x: 358, endPoint y: 167, distance: 69.4
click at [358, 167] on p "You can use a calculator; and you are also encouraged to use pencil and paper f…" at bounding box center [357, 165] width 571 height 9
click at [631, 235] on button "Next" at bounding box center [638, 228] width 50 height 25
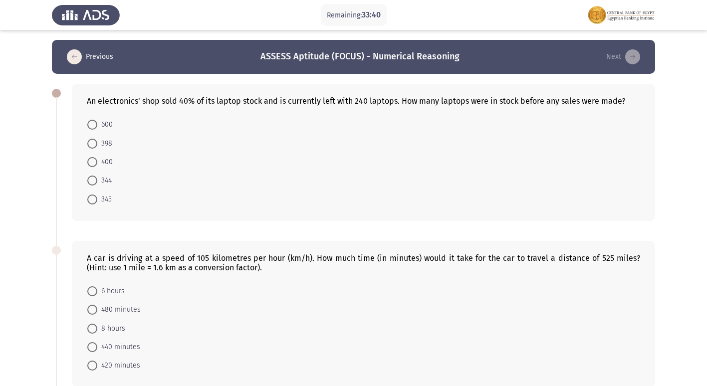
drag, startPoint x: 105, startPoint y: 166, endPoint x: 154, endPoint y: 164, distance: 49.4
click at [104, 166] on span "400" at bounding box center [104, 162] width 15 height 12
click at [97, 166] on input "400" at bounding box center [92, 162] width 10 height 10
radio input "true"
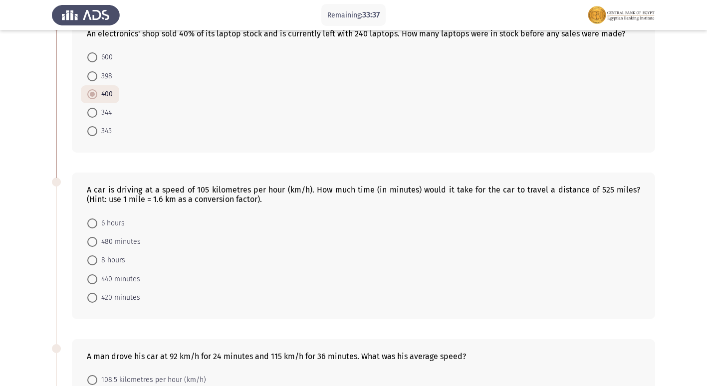
scroll to position [50, 0]
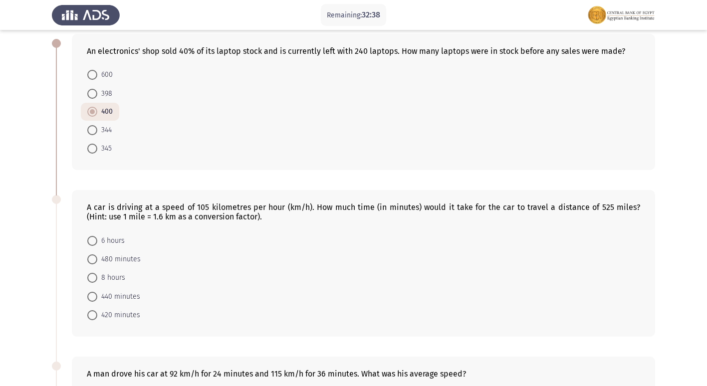
click at [181, 268] on form "6 hours 480 minutes 8 hours 440 minutes 420 minutes" at bounding box center [363, 277] width 553 height 93
click at [120, 261] on span "480 minutes" at bounding box center [118, 260] width 43 height 12
click at [97, 261] on input "480 minutes" at bounding box center [92, 260] width 10 height 10
radio input "true"
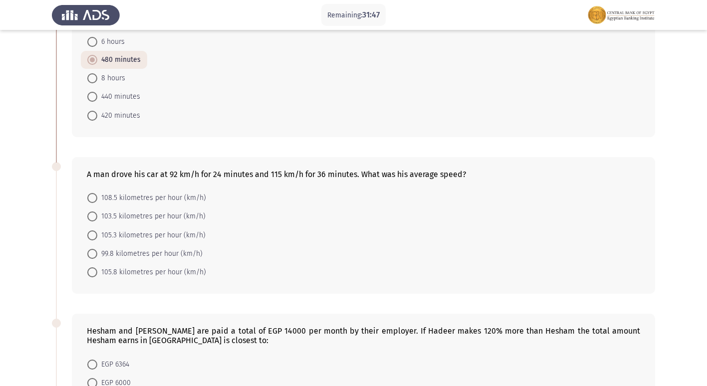
scroll to position [250, 0]
click at [156, 219] on span "103.5 kilometres per hour (km/h)" at bounding box center [151, 216] width 108 height 12
click at [97, 219] on input "103.5 kilometres per hour (km/h)" at bounding box center [92, 216] width 10 height 10
radio input "true"
click at [156, 219] on span "103.5 kilometres per hour (km/h)" at bounding box center [151, 216] width 108 height 12
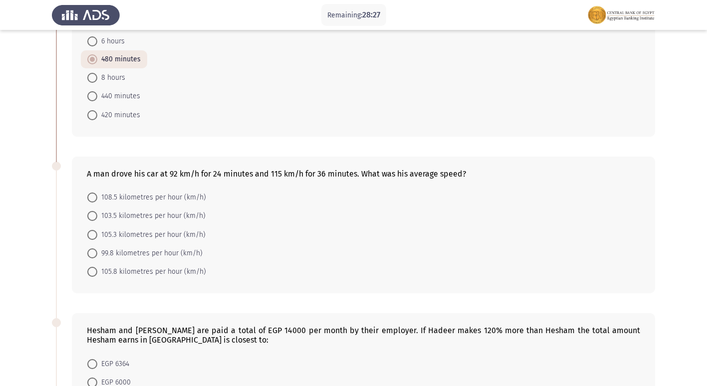
click at [97, 219] on input "103.5 kilometres per hour (km/h)" at bounding box center [92, 216] width 10 height 10
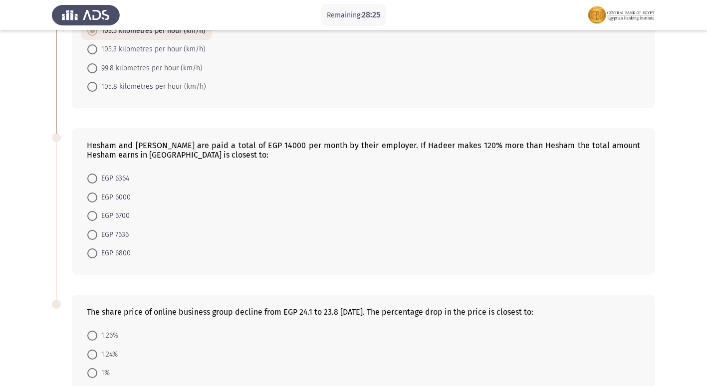
scroll to position [399, 0]
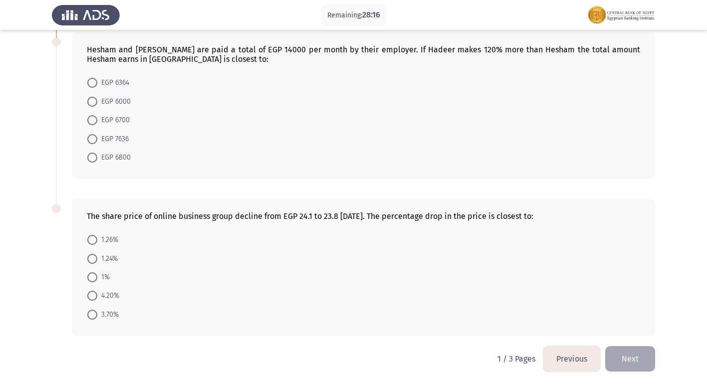
drag, startPoint x: 281, startPoint y: 279, endPoint x: 282, endPoint y: 314, distance: 35.0
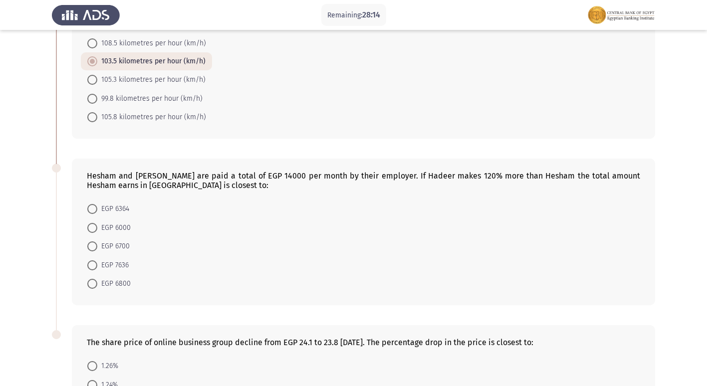
scroll to position [380, 0]
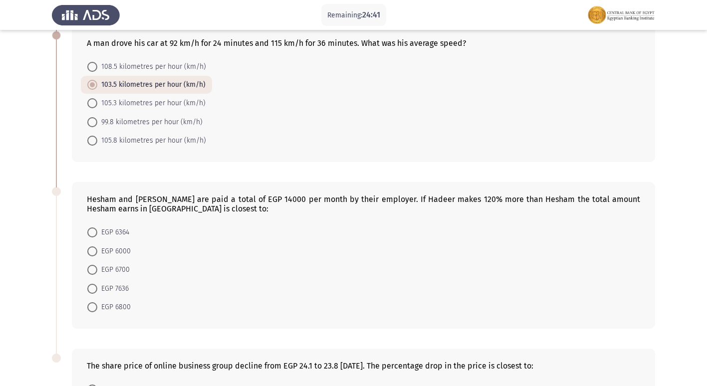
click at [466, 75] on form "108.5 kilometres per hour (km/h) 103.5 kilometres per hour (km/h) 105.3 kilomet…" at bounding box center [363, 103] width 553 height 92
click at [250, 209] on div "Hesham and [PERSON_NAME] are paid a total of EGP 14000 per month by their emplo…" at bounding box center [363, 204] width 553 height 19
click at [111, 238] on span "EGP 6364" at bounding box center [113, 233] width 32 height 12
click at [97, 238] on input "EGP 6364" at bounding box center [92, 233] width 10 height 10
radio input "true"
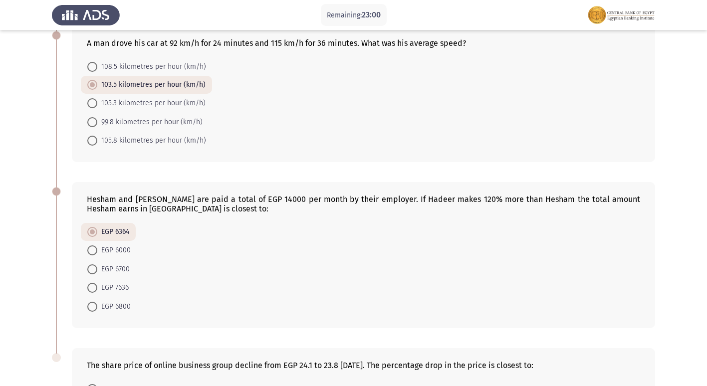
click at [143, 288] on form "EGP 6364 EGP 6000 EGP 6700 EGP 7636 EGP 6800" at bounding box center [363, 269] width 553 height 92
click at [142, 288] on form "EGP 6364 EGP 6000 EGP 6700 EGP 7636 EGP 6800" at bounding box center [363, 269] width 553 height 92
click at [213, 270] on form "EGP 6364 EGP 6000 EGP 6700 EGP 7636 EGP 6800" at bounding box center [363, 269] width 553 height 92
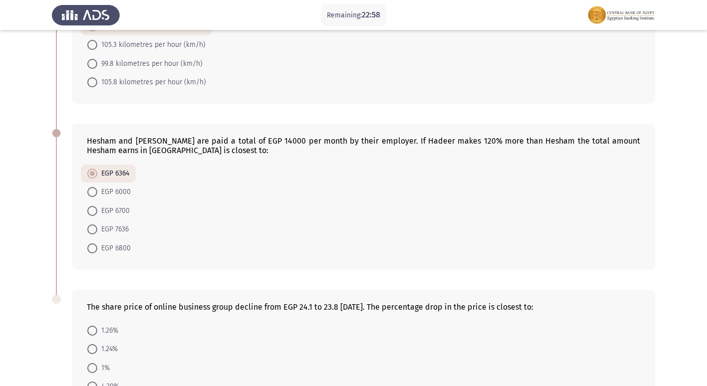
scroll to position [529, 0]
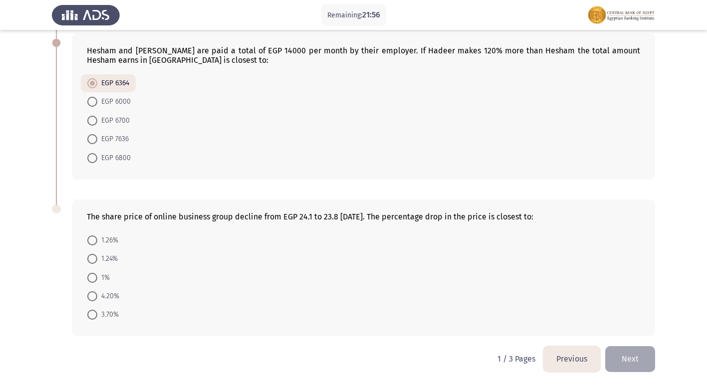
click at [99, 281] on span "1%" at bounding box center [103, 278] width 12 height 12
click at [97, 281] on input "1%" at bounding box center [92, 278] width 10 height 10
radio input "true"
click at [99, 281] on span "1%" at bounding box center [103, 278] width 12 height 12
click at [97, 281] on input "1%" at bounding box center [92, 278] width 10 height 10
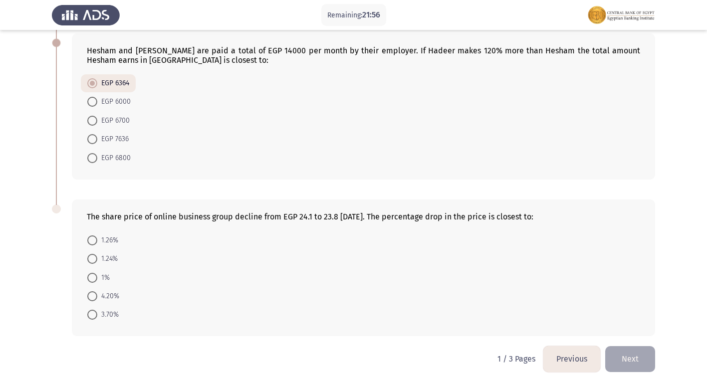
scroll to position [528, 0]
drag, startPoint x: 480, startPoint y: 39, endPoint x: 472, endPoint y: 39, distance: 8.0
click at [479, 38] on div "Hesham and [PERSON_NAME] are paid a total of EGP 14000 per month by their emplo…" at bounding box center [363, 107] width 583 height 146
click at [613, 365] on button "Next" at bounding box center [630, 358] width 50 height 25
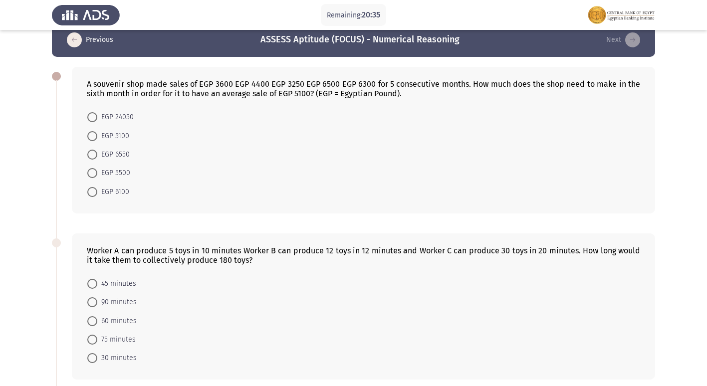
scroll to position [0, 0]
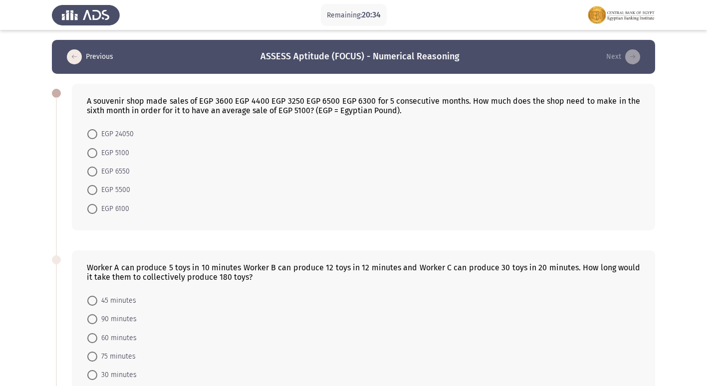
click at [67, 58] on icon "load previous page" at bounding box center [74, 56] width 15 height 15
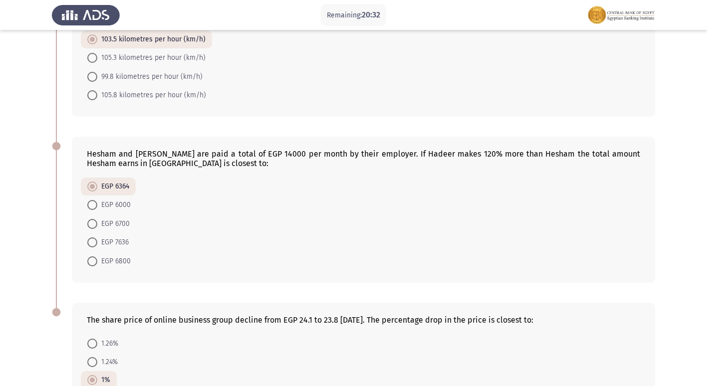
scroll to position [528, 0]
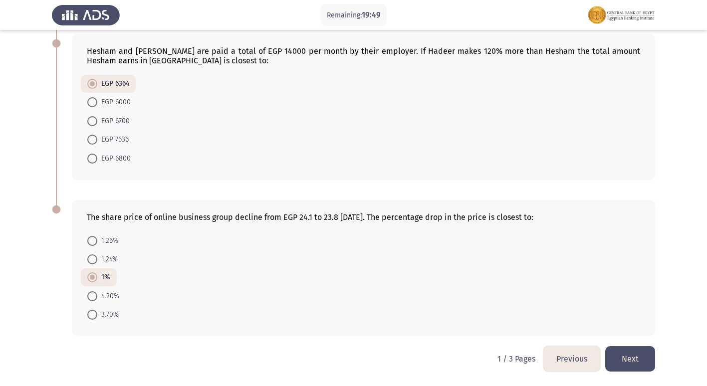
click at [633, 363] on button "Next" at bounding box center [630, 358] width 50 height 25
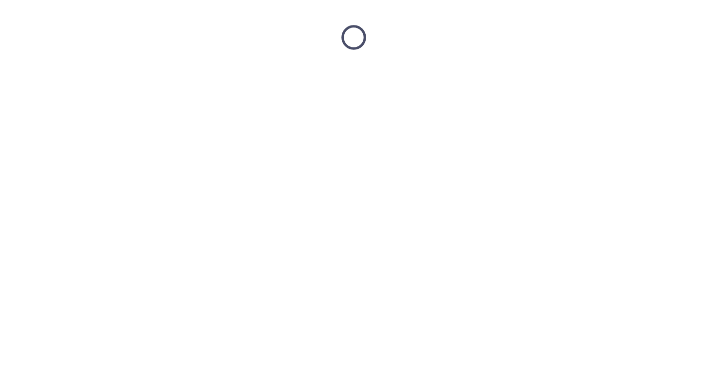
scroll to position [0, 0]
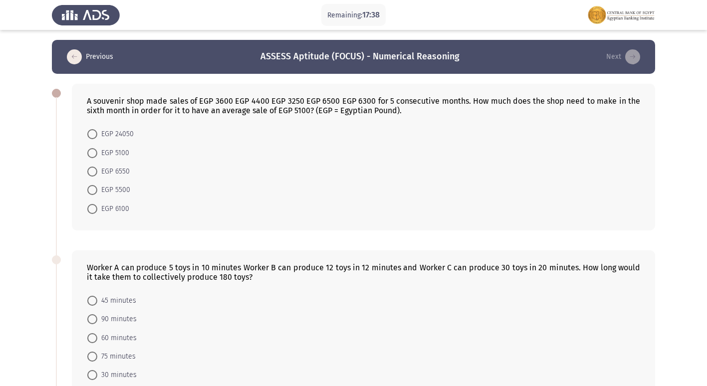
click at [120, 175] on span "EGP 6550" at bounding box center [113, 172] width 32 height 12
click at [97, 175] on input "EGP 6550" at bounding box center [92, 172] width 10 height 10
radio input "true"
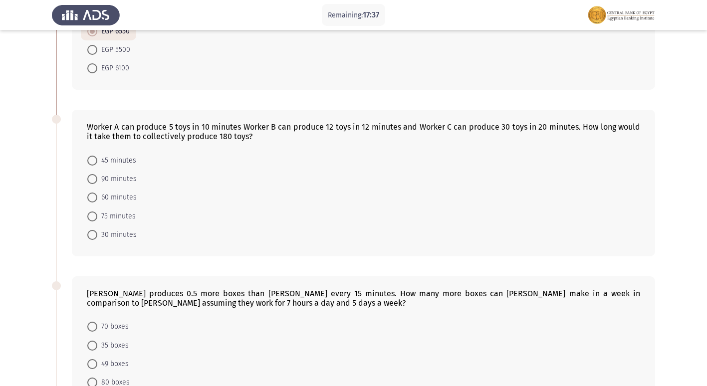
scroll to position [200, 0]
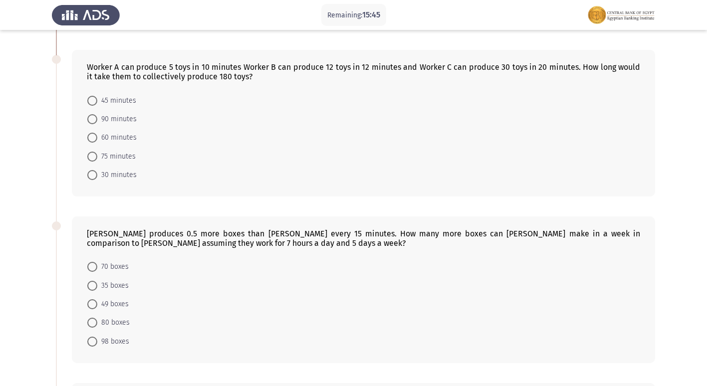
click at [114, 139] on span "60 minutes" at bounding box center [116, 138] width 39 height 12
click at [97, 139] on input "60 minutes" at bounding box center [92, 138] width 10 height 10
radio input "true"
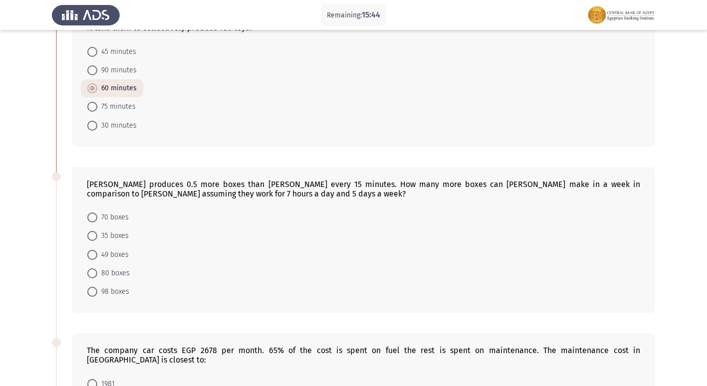
scroll to position [349, 0]
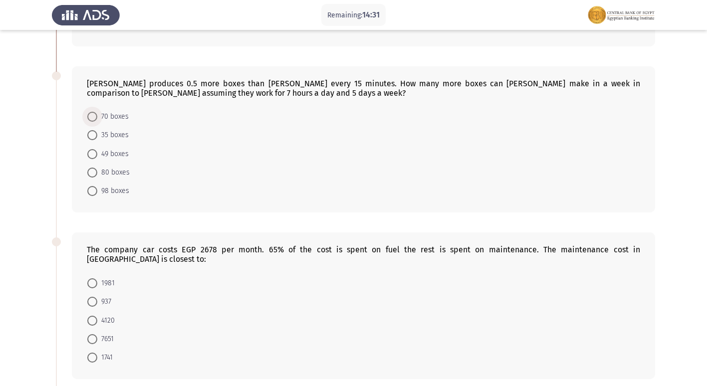
drag, startPoint x: 123, startPoint y: 114, endPoint x: 184, endPoint y: 106, distance: 60.9
click at [123, 114] on span "70 boxes" at bounding box center [112, 117] width 31 height 12
click at [97, 114] on input "70 boxes" at bounding box center [92, 117] width 10 height 10
radio input "true"
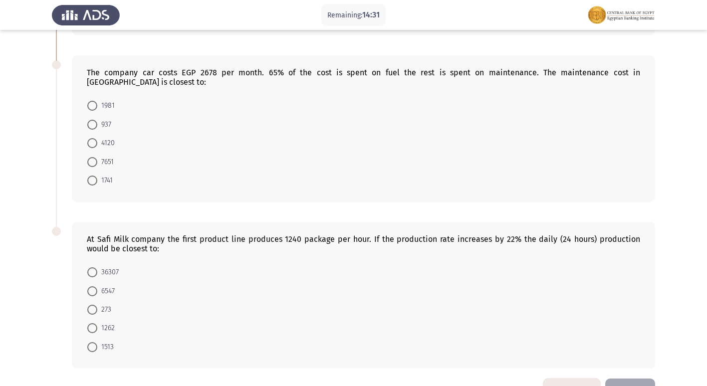
scroll to position [549, 0]
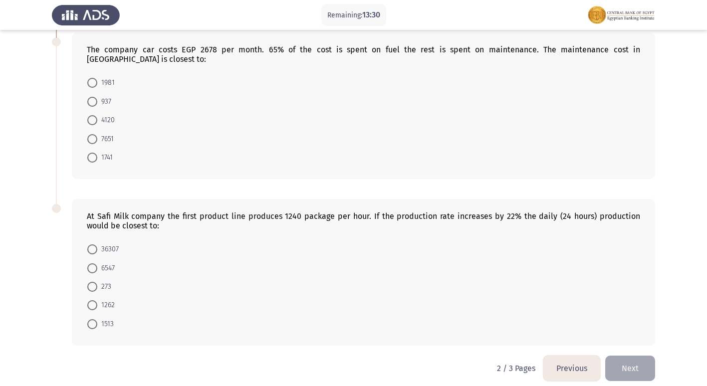
click at [105, 96] on span "937" at bounding box center [104, 102] width 14 height 12
click at [97, 97] on input "937" at bounding box center [92, 102] width 10 height 10
radio input "true"
click at [105, 318] on span "1513" at bounding box center [105, 324] width 16 height 12
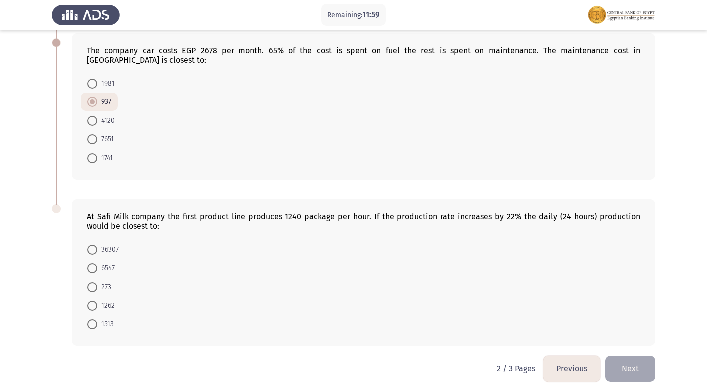
click at [97, 319] on input "1513" at bounding box center [92, 324] width 10 height 10
radio input "true"
click at [647, 366] on button "Next" at bounding box center [630, 368] width 50 height 25
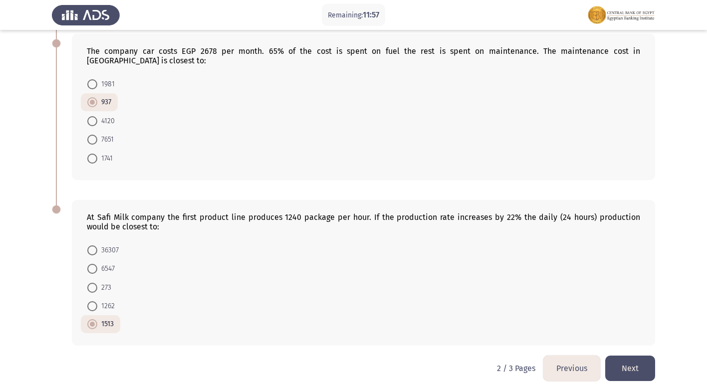
scroll to position [0, 0]
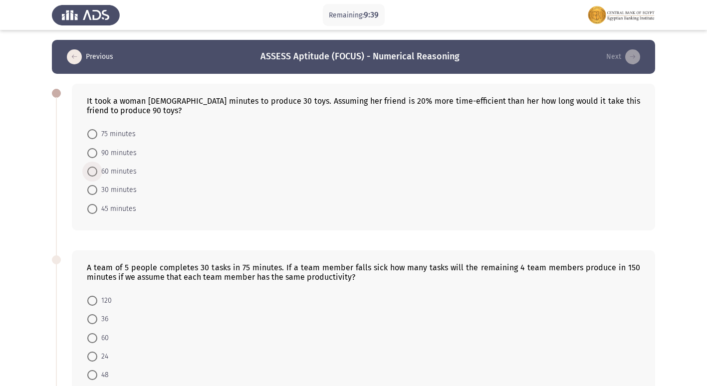
click at [123, 169] on span "60 minutes" at bounding box center [116, 172] width 39 height 12
click at [97, 169] on input "60 minutes" at bounding box center [92, 172] width 10 height 10
radio input "true"
click at [123, 169] on span "60 minutes" at bounding box center [116, 172] width 39 height 12
click at [97, 169] on input "60 minutes" at bounding box center [92, 172] width 10 height 10
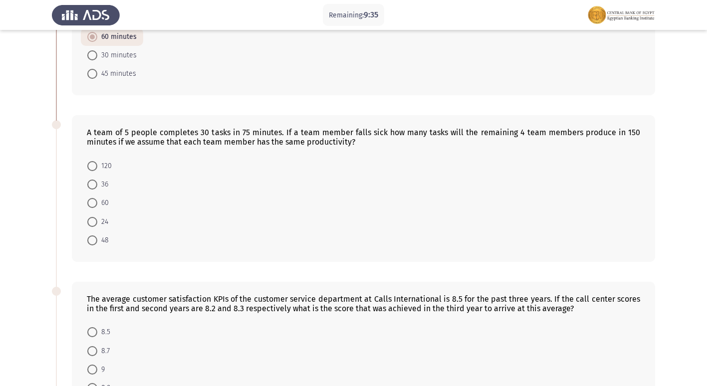
scroll to position [184, 0]
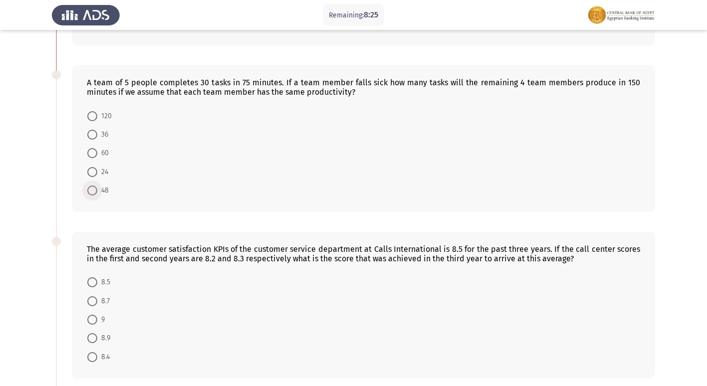
click at [103, 189] on span "48" at bounding box center [102, 191] width 11 height 12
click at [97, 189] on input "48" at bounding box center [92, 191] width 10 height 10
radio input "true"
drag, startPoint x: 103, startPoint y: 189, endPoint x: 178, endPoint y: 181, distance: 75.8
click at [103, 189] on span "48" at bounding box center [102, 191] width 11 height 12
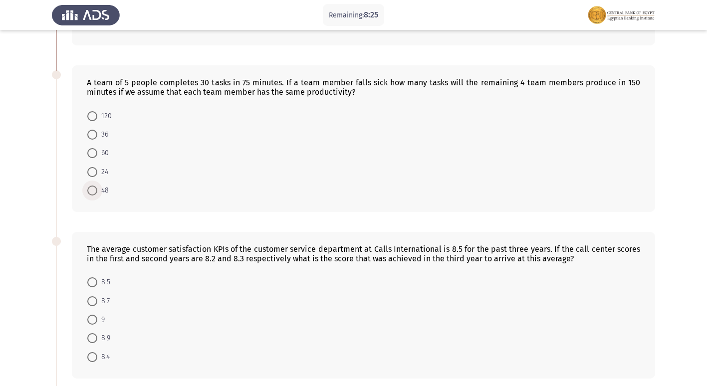
click at [97, 189] on input "48" at bounding box center [92, 191] width 10 height 10
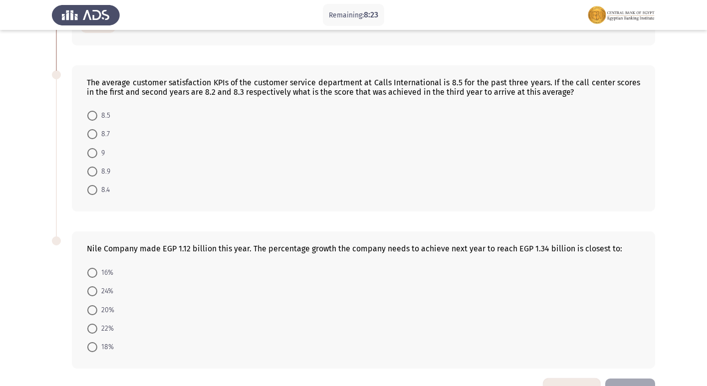
scroll to position [333, 0]
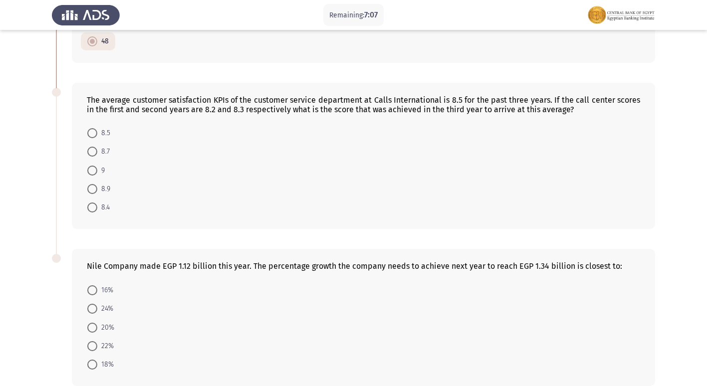
click at [94, 175] on span at bounding box center [92, 171] width 10 height 10
click at [94, 175] on input "9" at bounding box center [92, 171] width 10 height 10
radio input "true"
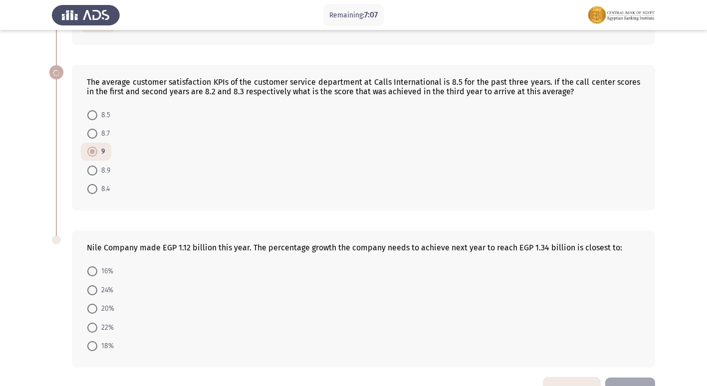
scroll to position [382, 0]
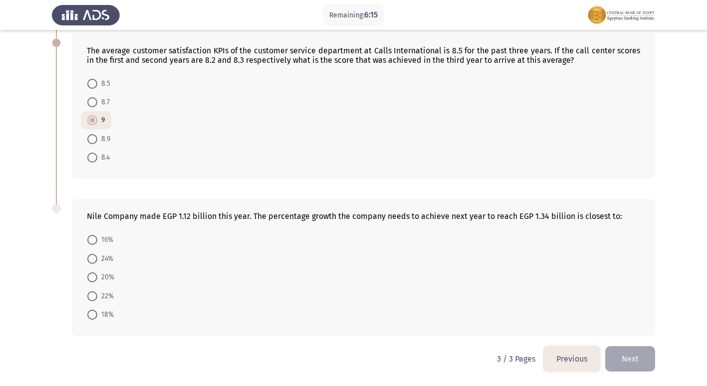
click at [96, 275] on span at bounding box center [92, 277] width 10 height 10
click at [96, 275] on input "20%" at bounding box center [92, 277] width 10 height 10
radio input "true"
click at [314, 283] on form "16% 24% 20% 22% 18%" at bounding box center [363, 277] width 553 height 92
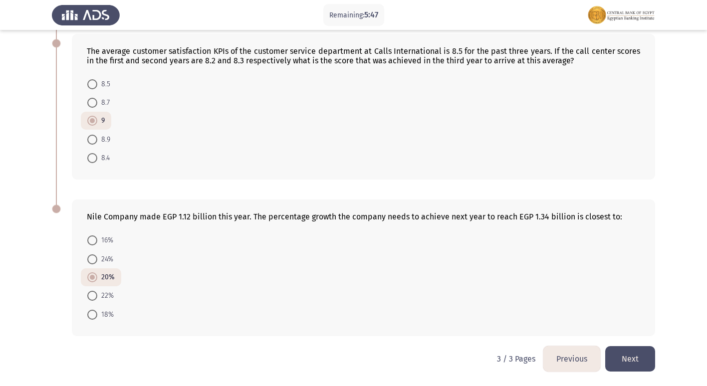
click at [564, 365] on button "Previous" at bounding box center [571, 358] width 57 height 25
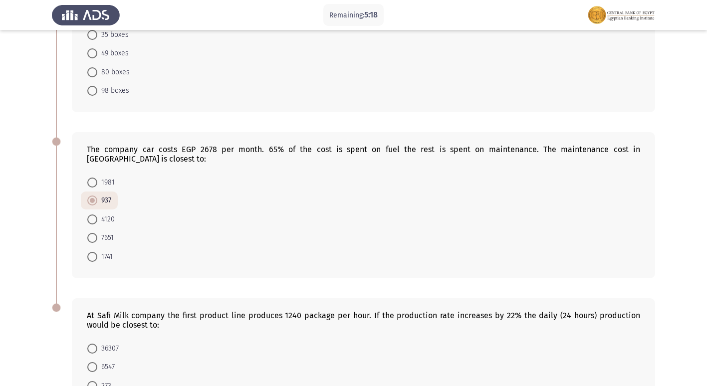
scroll to position [547, 0]
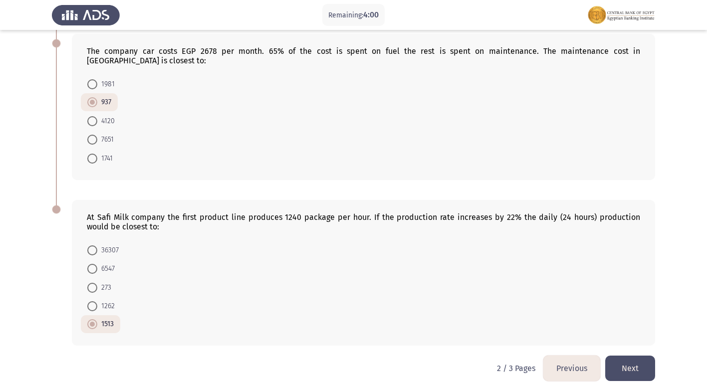
click at [99, 245] on span "36307" at bounding box center [107, 251] width 21 height 12
click at [97, 246] on input "36307" at bounding box center [92, 251] width 10 height 10
radio input "true"
click at [639, 365] on button "Next" at bounding box center [630, 368] width 50 height 25
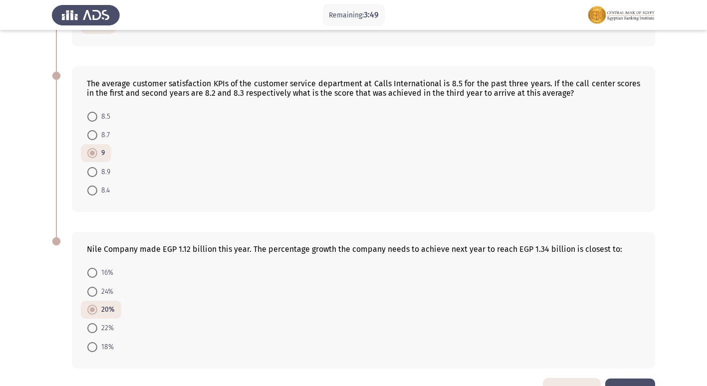
scroll to position [382, 0]
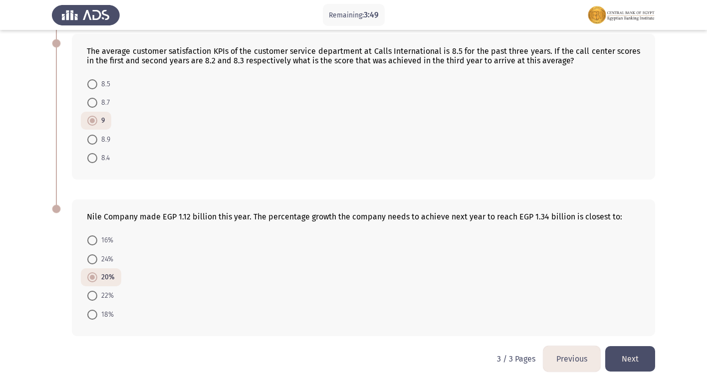
click at [629, 351] on button "Next" at bounding box center [630, 358] width 50 height 25
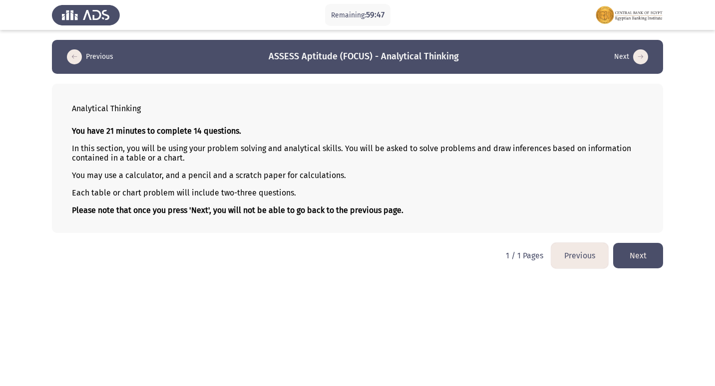
click at [631, 258] on button "Next" at bounding box center [638, 255] width 50 height 25
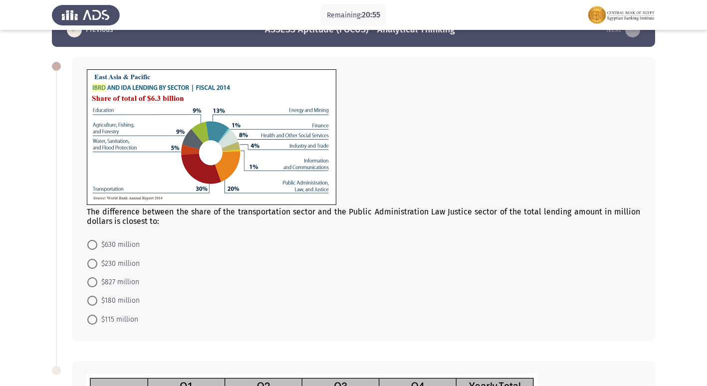
scroll to position [50, 0]
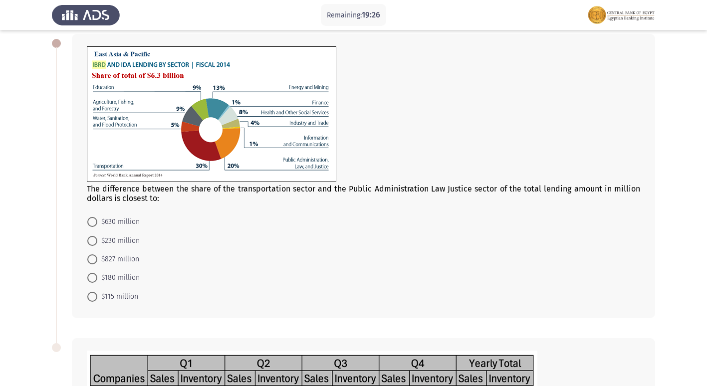
click at [133, 218] on span "$630 million" at bounding box center [118, 222] width 42 height 12
click at [97, 218] on input "$630 million" at bounding box center [92, 222] width 10 height 10
radio input "true"
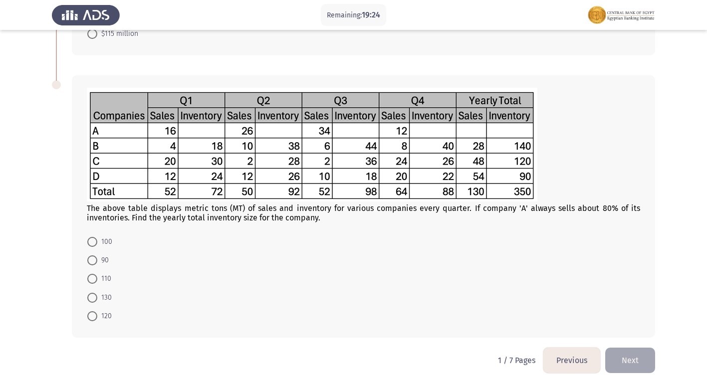
scroll to position [313, 0]
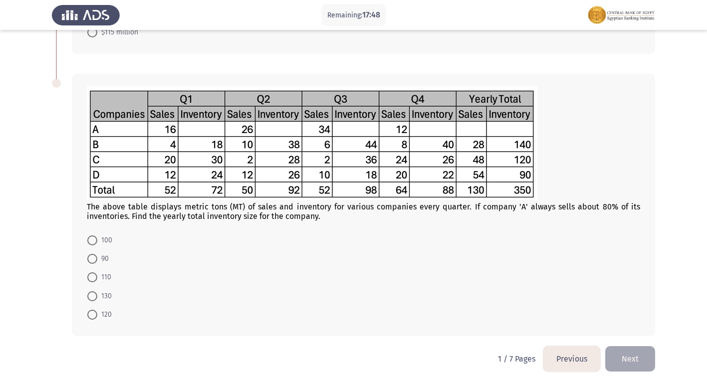
click at [96, 273] on span at bounding box center [92, 277] width 10 height 10
click at [96, 273] on input "110" at bounding box center [92, 277] width 10 height 10
radio input "true"
click at [626, 361] on button "Next" at bounding box center [630, 358] width 50 height 25
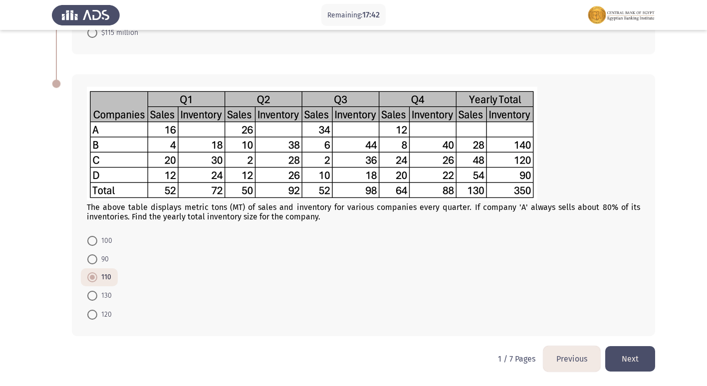
click at [626, 361] on html "Remaining: 17:42 Previous ASSESS Aptitude (FOCUS) - Analytical Thinking Next Th…" at bounding box center [353, 36] width 707 height 699
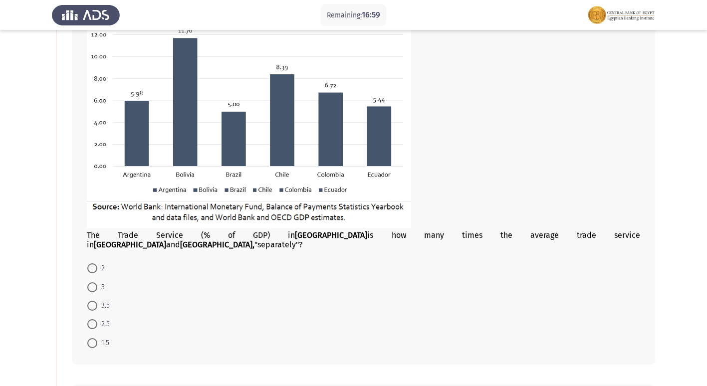
scroll to position [100, 0]
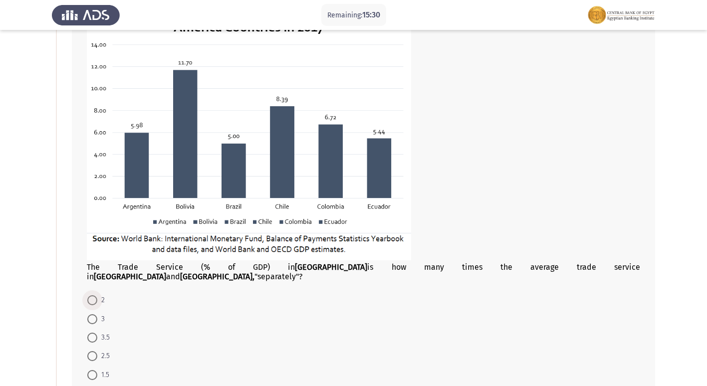
click at [95, 295] on span at bounding box center [92, 300] width 10 height 10
click at [95, 295] on input "2" at bounding box center [92, 300] width 10 height 10
radio input "true"
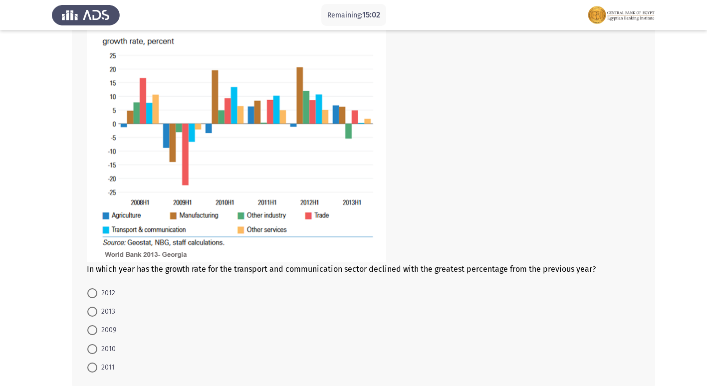
scroll to position [549, 0]
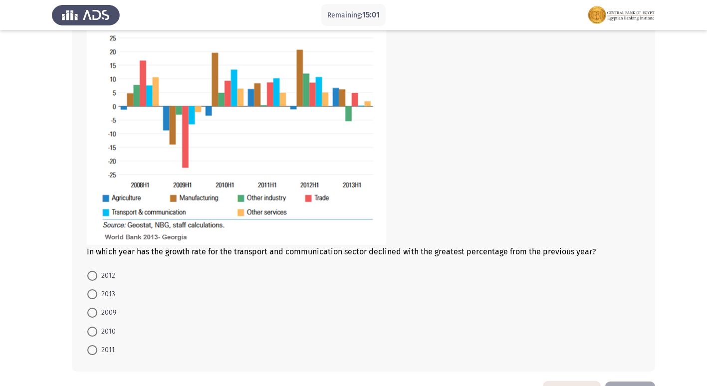
click at [106, 307] on span "2009" at bounding box center [106, 313] width 19 height 12
click at [97, 308] on input "2009" at bounding box center [92, 313] width 10 height 10
radio input "true"
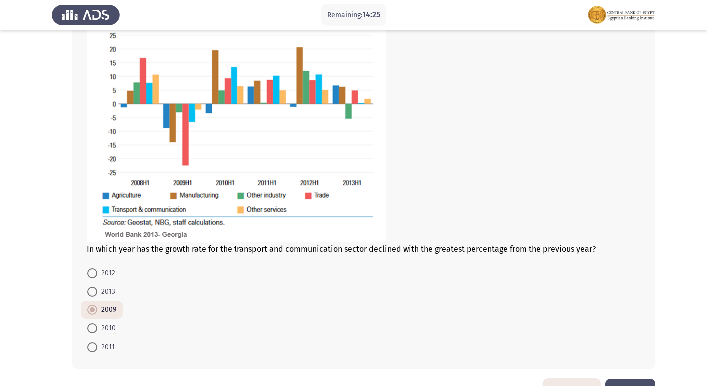
scroll to position [574, 0]
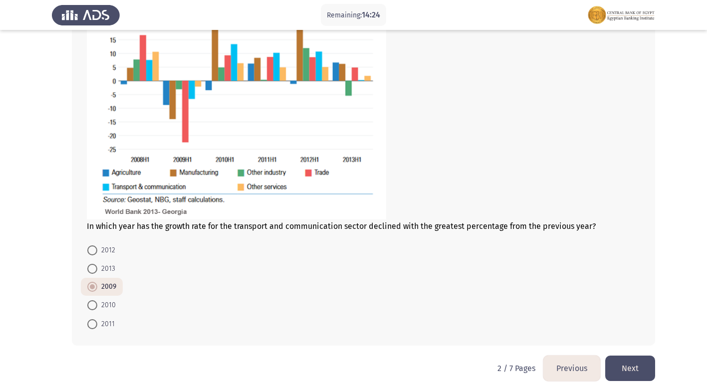
click at [615, 359] on button "Next" at bounding box center [630, 368] width 50 height 25
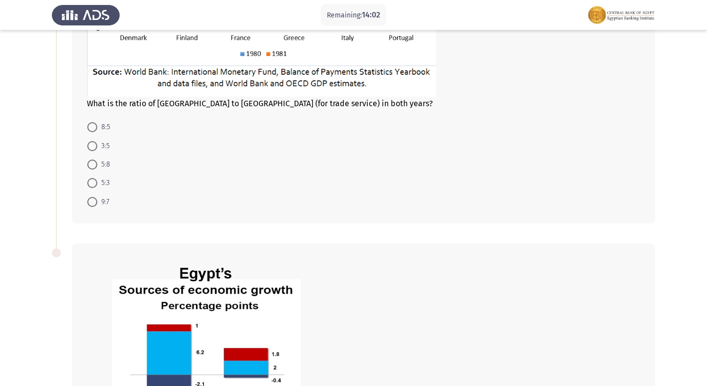
scroll to position [150, 0]
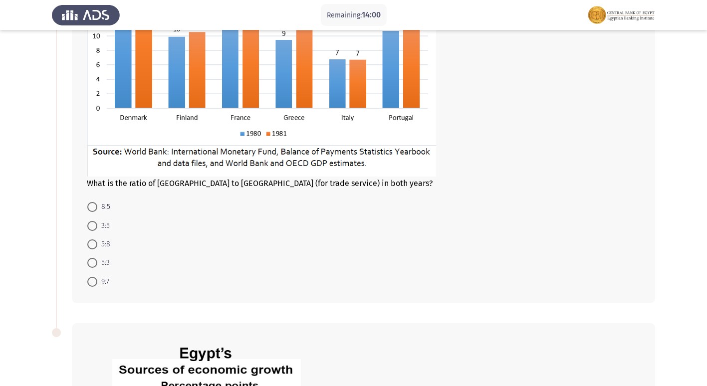
click at [93, 222] on span at bounding box center [92, 226] width 10 height 10
click at [93, 222] on input "3:5" at bounding box center [92, 226] width 10 height 10
radio input "true"
click at [94, 235] on mat-radio-button "5:8" at bounding box center [99, 243] width 36 height 18
click at [94, 237] on mat-radio-button "5:8" at bounding box center [99, 243] width 36 height 18
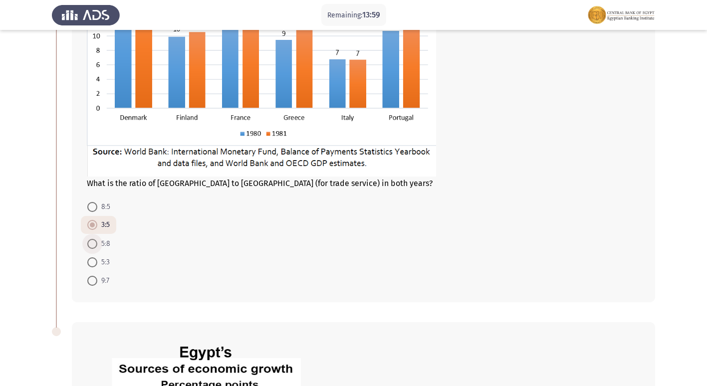
click at [94, 239] on span at bounding box center [92, 244] width 10 height 10
click at [94, 239] on input "5:8" at bounding box center [92, 244] width 10 height 10
radio input "true"
click at [95, 226] on span at bounding box center [92, 226] width 10 height 10
click at [95, 226] on input "3:5" at bounding box center [92, 226] width 10 height 10
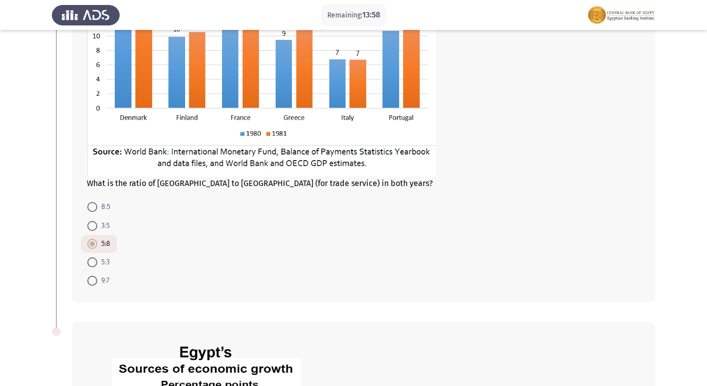
radio input "true"
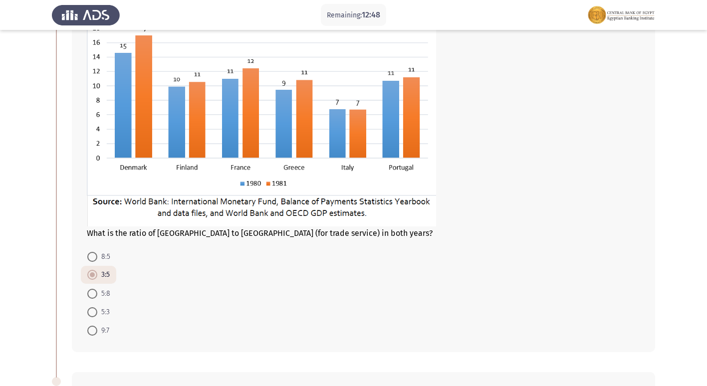
scroll to position [50, 0]
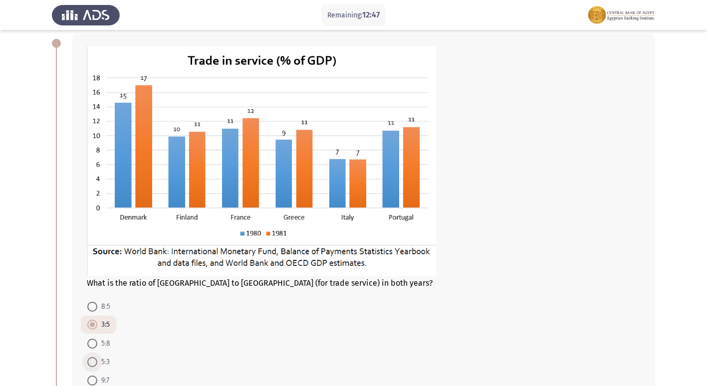
click at [108, 365] on span "5:3" at bounding box center [103, 362] width 12 height 12
click at [97, 365] on input "5:3" at bounding box center [92, 362] width 10 height 10
radio input "true"
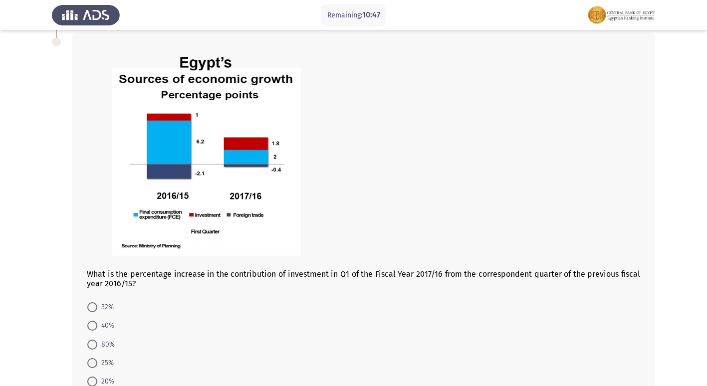
scroll to position [457, 0]
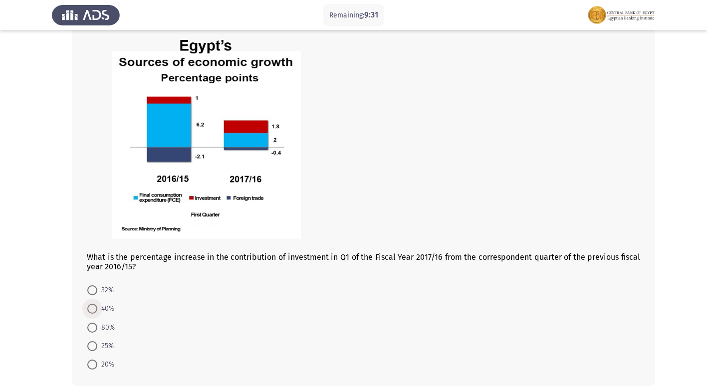
click at [90, 306] on span at bounding box center [92, 309] width 10 height 10
click at [90, 306] on input "40%" at bounding box center [92, 309] width 10 height 10
radio input "true"
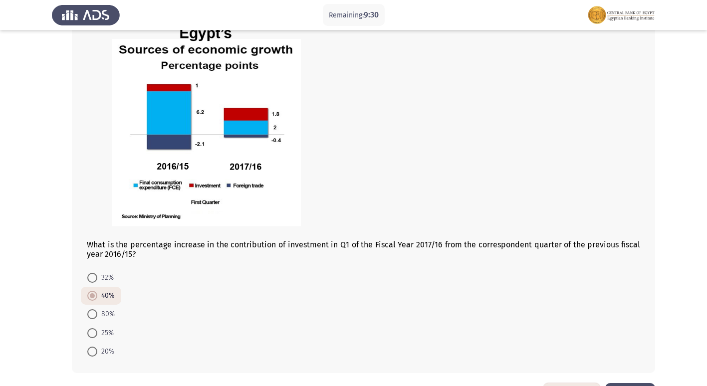
scroll to position [506, 0]
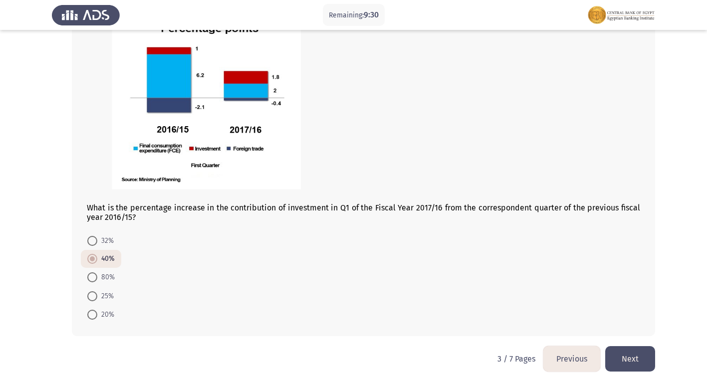
click at [631, 354] on button "Next" at bounding box center [630, 358] width 50 height 25
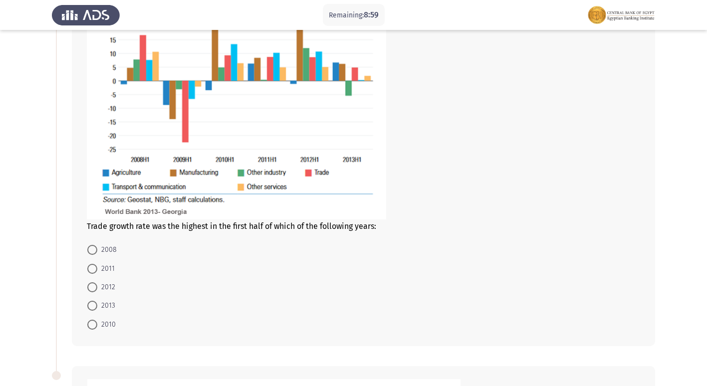
scroll to position [200, 0]
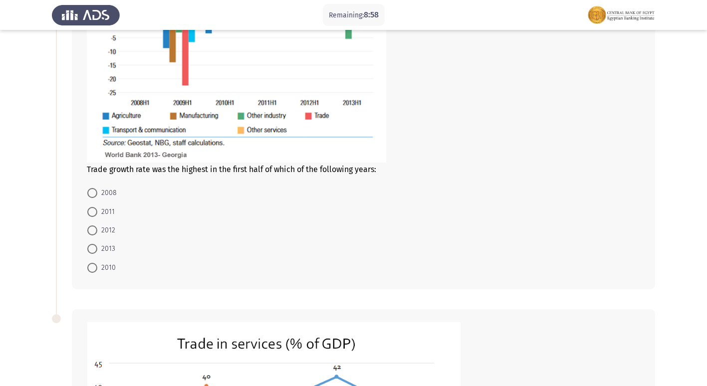
click at [108, 264] on span "2010" at bounding box center [106, 268] width 18 height 12
click at [97, 264] on input "2010" at bounding box center [92, 268] width 10 height 10
radio input "true"
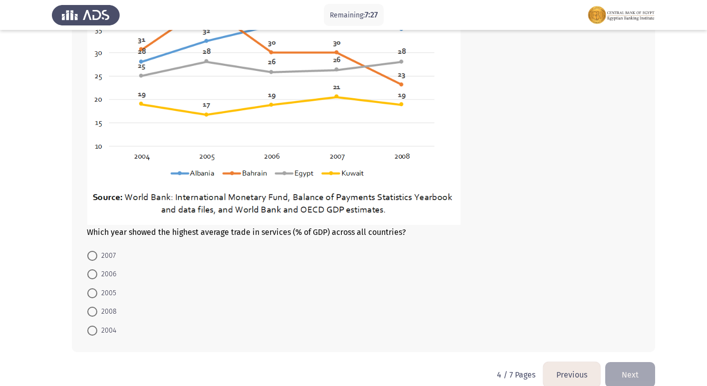
scroll to position [595, 0]
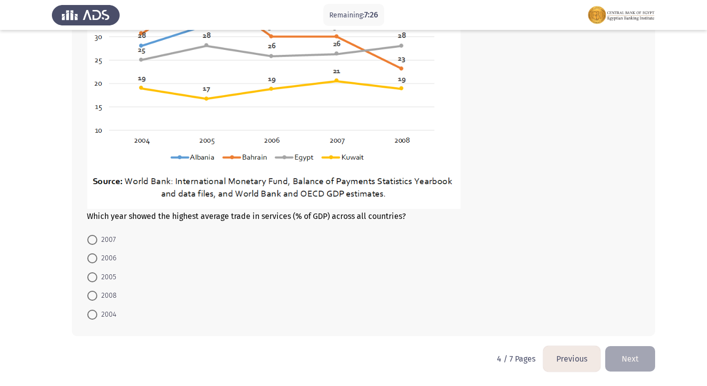
click at [94, 241] on span at bounding box center [92, 240] width 10 height 10
click at [94, 241] on input "2007" at bounding box center [92, 240] width 10 height 10
radio input "true"
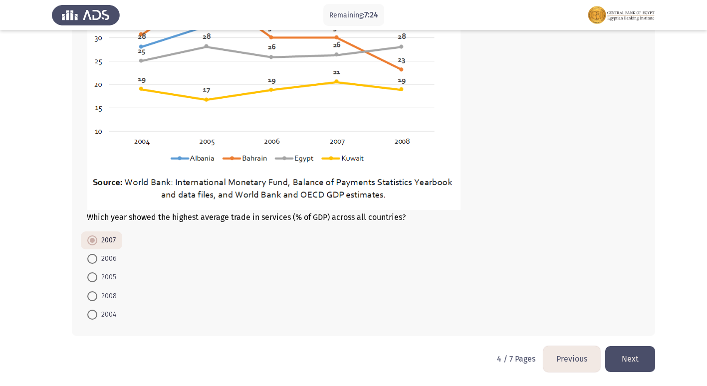
click at [622, 356] on button "Next" at bounding box center [630, 358] width 50 height 25
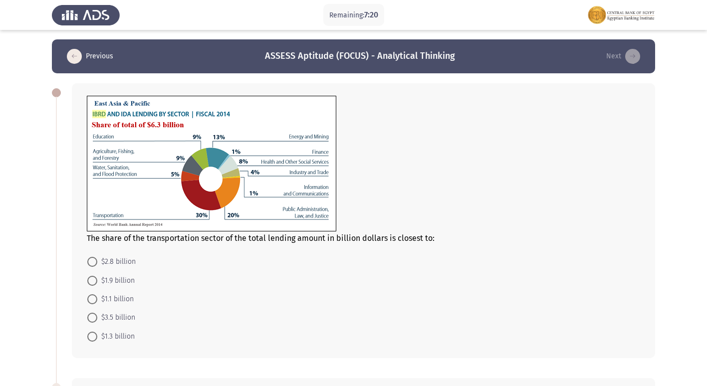
scroll to position [0, 0]
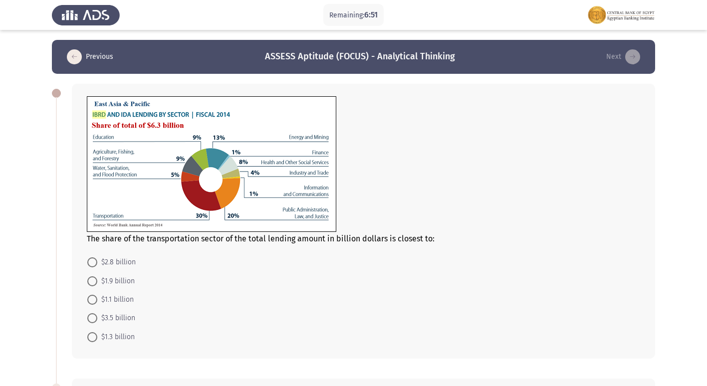
click at [131, 279] on span "$1.9 billion" at bounding box center [115, 281] width 37 height 12
click at [97, 279] on input "$1.9 billion" at bounding box center [92, 281] width 10 height 10
radio input "true"
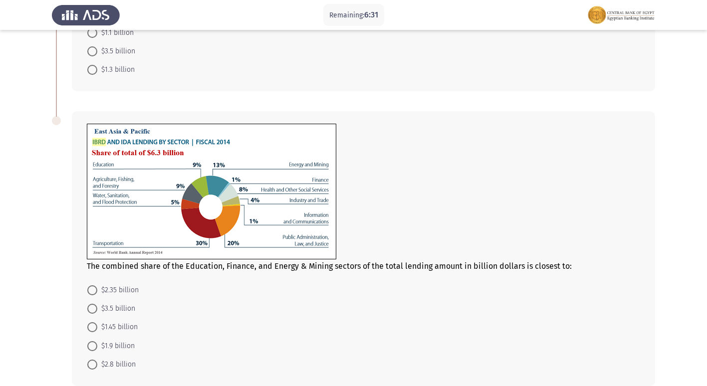
scroll to position [299, 0]
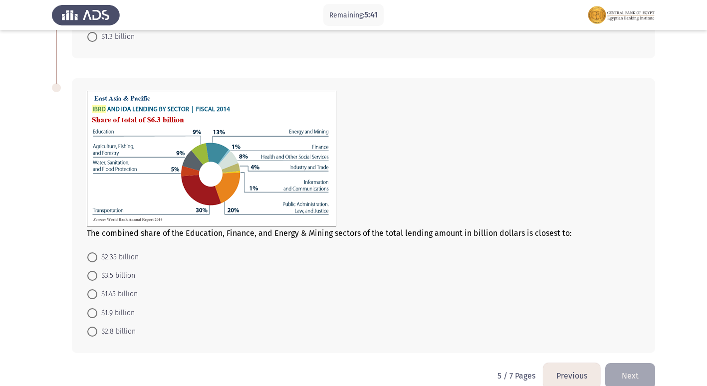
drag, startPoint x: 124, startPoint y: 294, endPoint x: 301, endPoint y: 284, distance: 177.5
click at [123, 294] on span "$1.45 billion" at bounding box center [117, 294] width 40 height 12
click at [97, 294] on input "$1.45 billion" at bounding box center [92, 294] width 10 height 10
radio input "true"
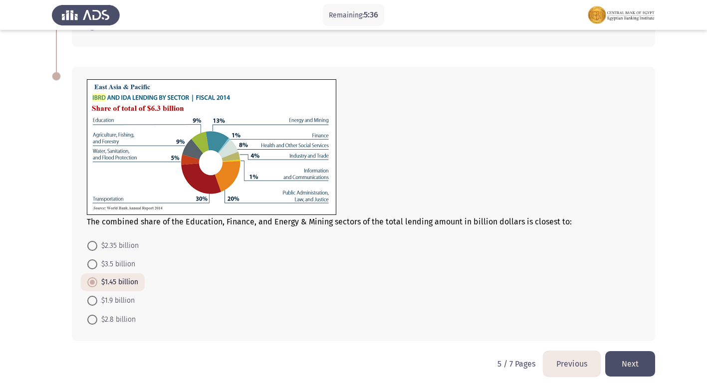
scroll to position [316, 0]
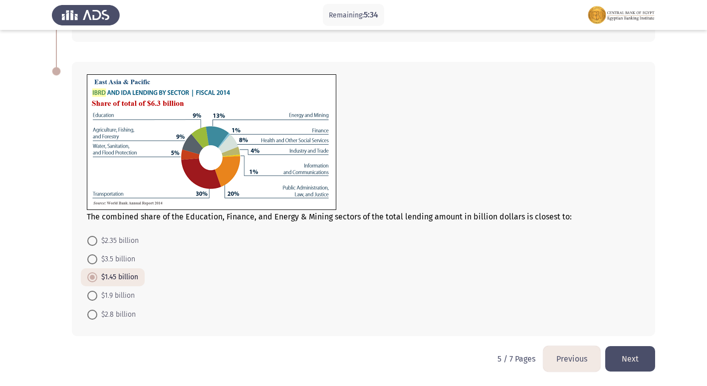
click at [630, 350] on button "Next" at bounding box center [630, 358] width 50 height 25
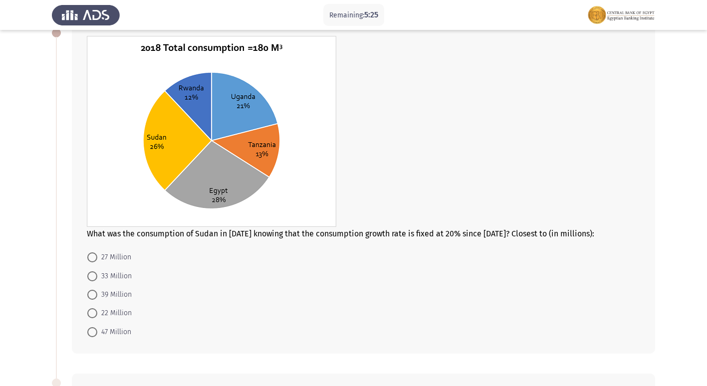
scroll to position [50, 0]
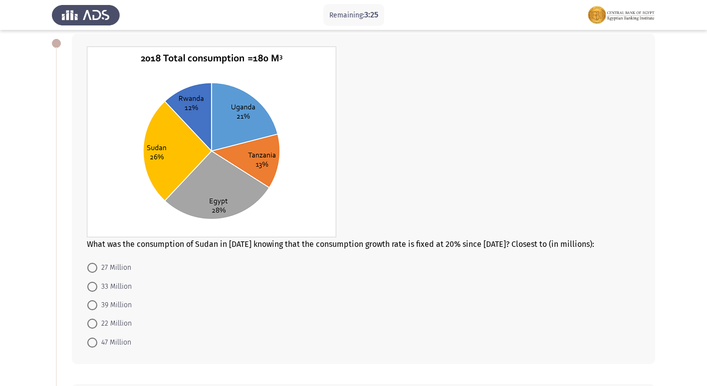
click at [78, 281] on app-assessment-container "Remaining: 3:25 Previous ASSESS Aptitude (FOCUS) - Analytical Thinking Next Wha…" at bounding box center [353, 375] width 707 height 770
click at [86, 292] on mat-radio-button "33 Million" at bounding box center [109, 286] width 57 height 18
click at [96, 286] on span at bounding box center [92, 287] width 10 height 10
click at [96, 286] on input "33 Million" at bounding box center [92, 287] width 10 height 10
radio input "true"
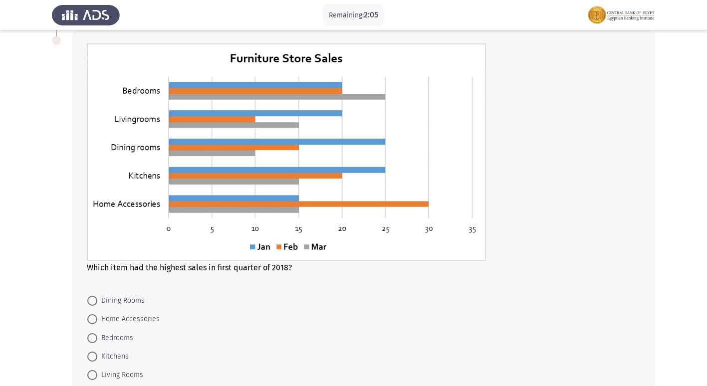
scroll to position [463, 0]
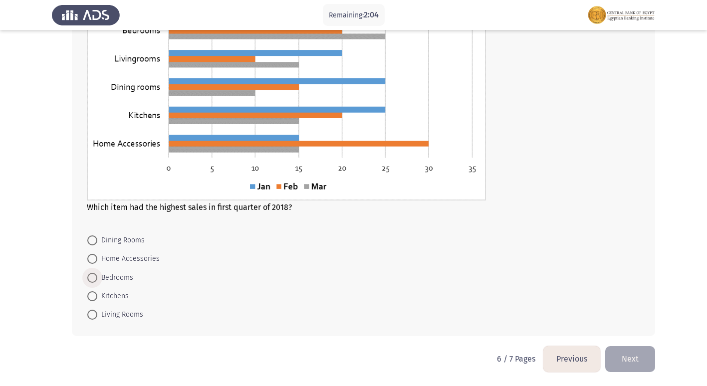
click at [119, 279] on span "Bedrooms" at bounding box center [115, 278] width 36 height 12
click at [97, 279] on input "Bedrooms" at bounding box center [92, 278] width 10 height 10
radio input "true"
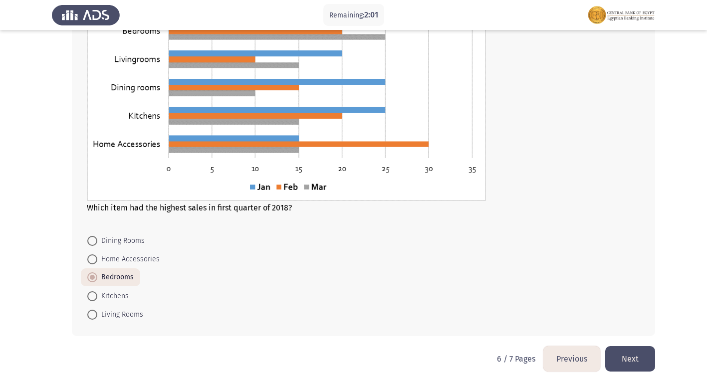
click at [622, 354] on button "Next" at bounding box center [630, 358] width 50 height 25
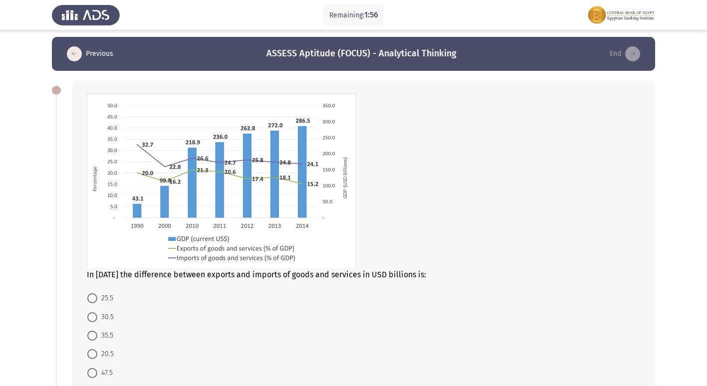
scroll to position [0, 0]
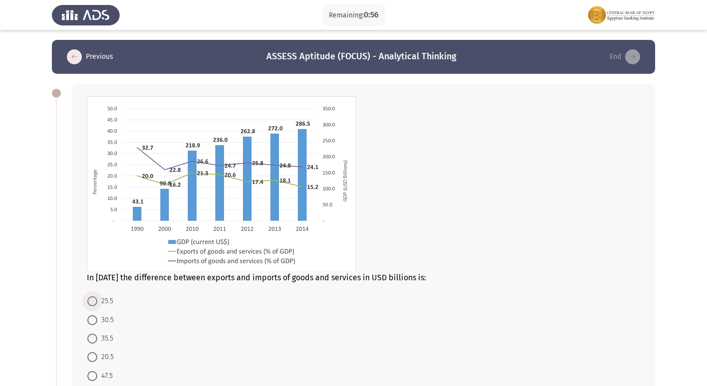
click at [100, 300] on span "25.5" at bounding box center [105, 301] width 16 height 12
click at [97, 300] on input "25.5" at bounding box center [92, 301] width 10 height 10
radio input "true"
click at [100, 300] on span "25.5" at bounding box center [105, 301] width 16 height 12
click at [97, 300] on input "25.5" at bounding box center [92, 301] width 10 height 10
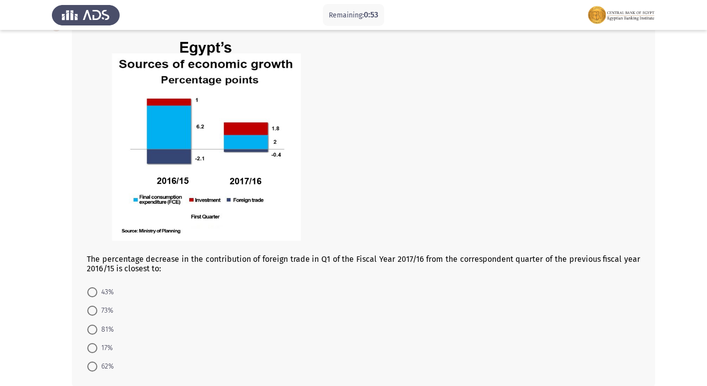
scroll to position [449, 0]
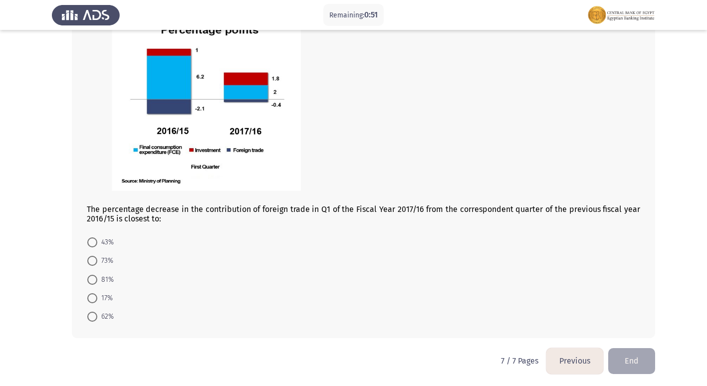
click at [88, 272] on mat-radio-button "81%" at bounding box center [100, 279] width 39 height 18
click at [93, 250] on mat-radio-button "43%" at bounding box center [100, 242] width 39 height 18
click at [90, 241] on span at bounding box center [92, 243] width 10 height 10
click at [90, 241] on input "43%" at bounding box center [92, 243] width 10 height 10
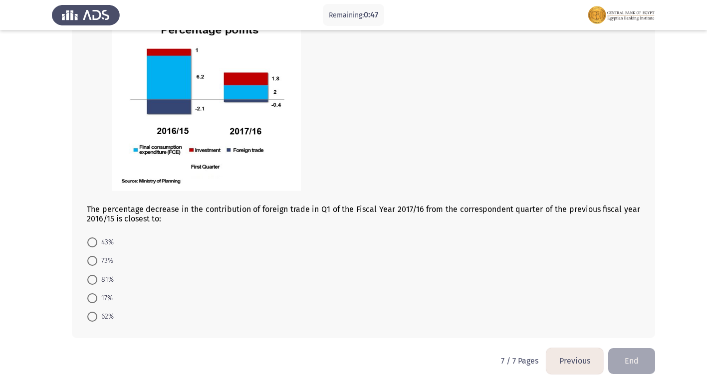
radio input "true"
click at [629, 359] on button "End" at bounding box center [631, 360] width 47 height 25
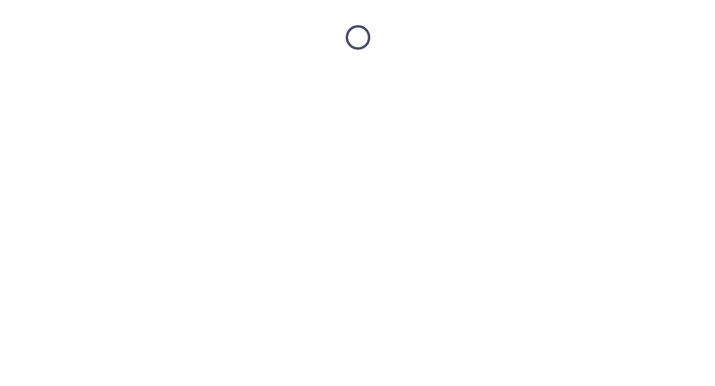
scroll to position [0, 0]
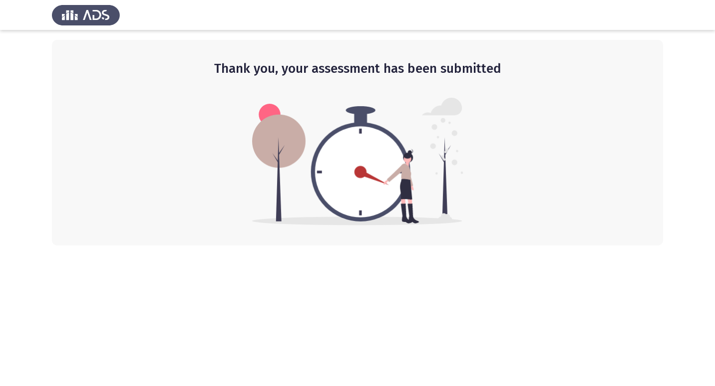
click at [500, 246] on html "Thank you, your assessment has been submitted" at bounding box center [357, 123] width 715 height 246
